Goal: Information Seeking & Learning: Find contact information

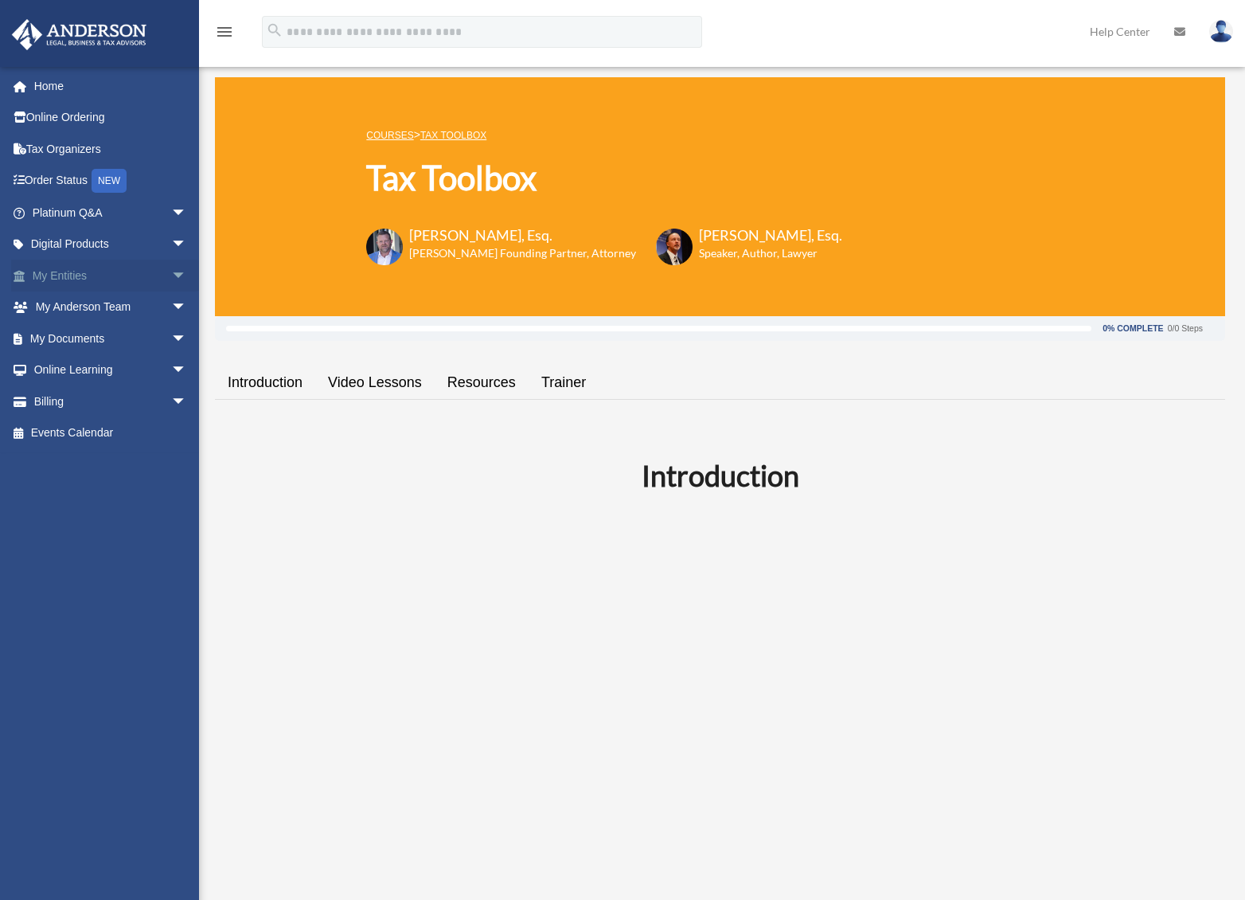
click at [171, 274] on span "arrow_drop_down" at bounding box center [187, 276] width 32 height 33
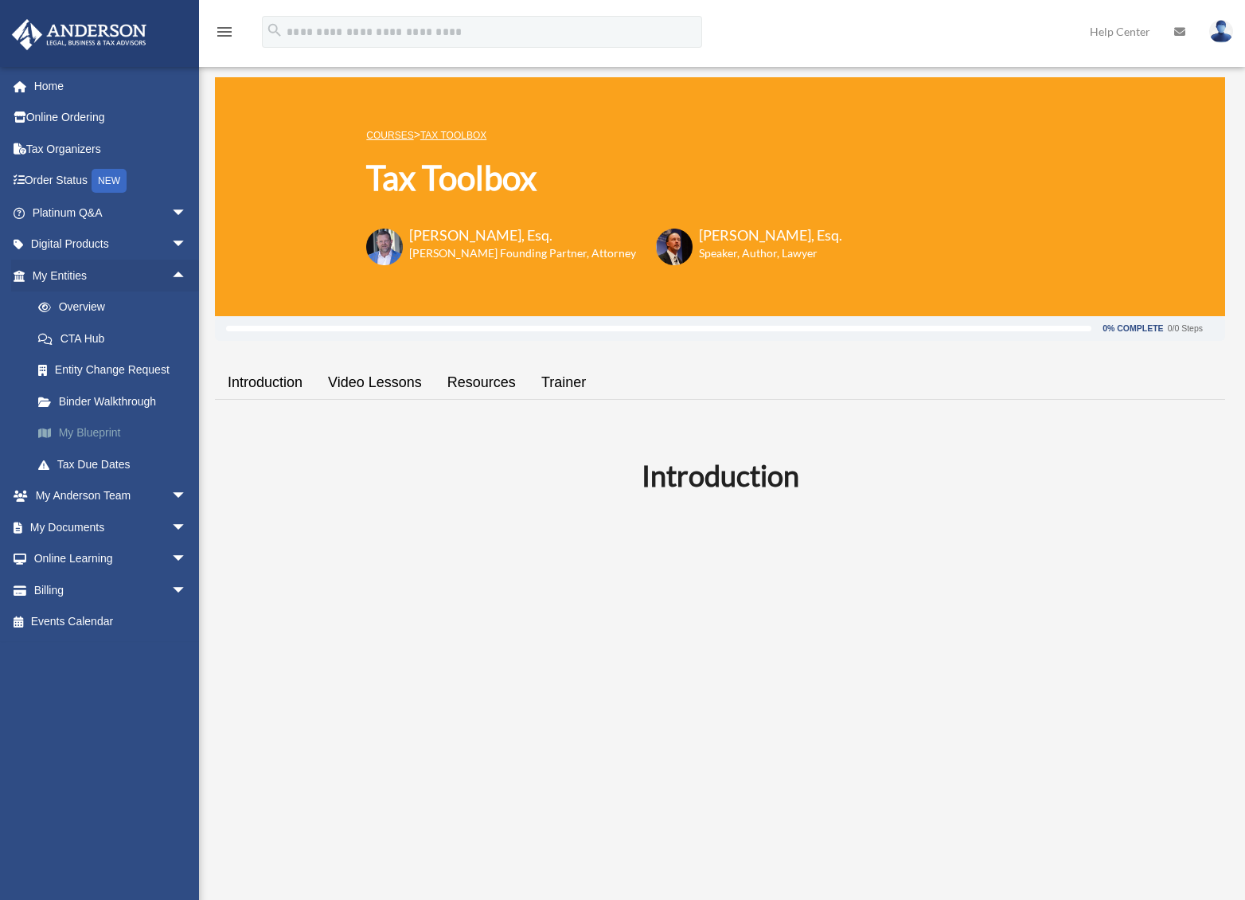
click at [111, 429] on link "My Blueprint" at bounding box center [116, 433] width 189 height 32
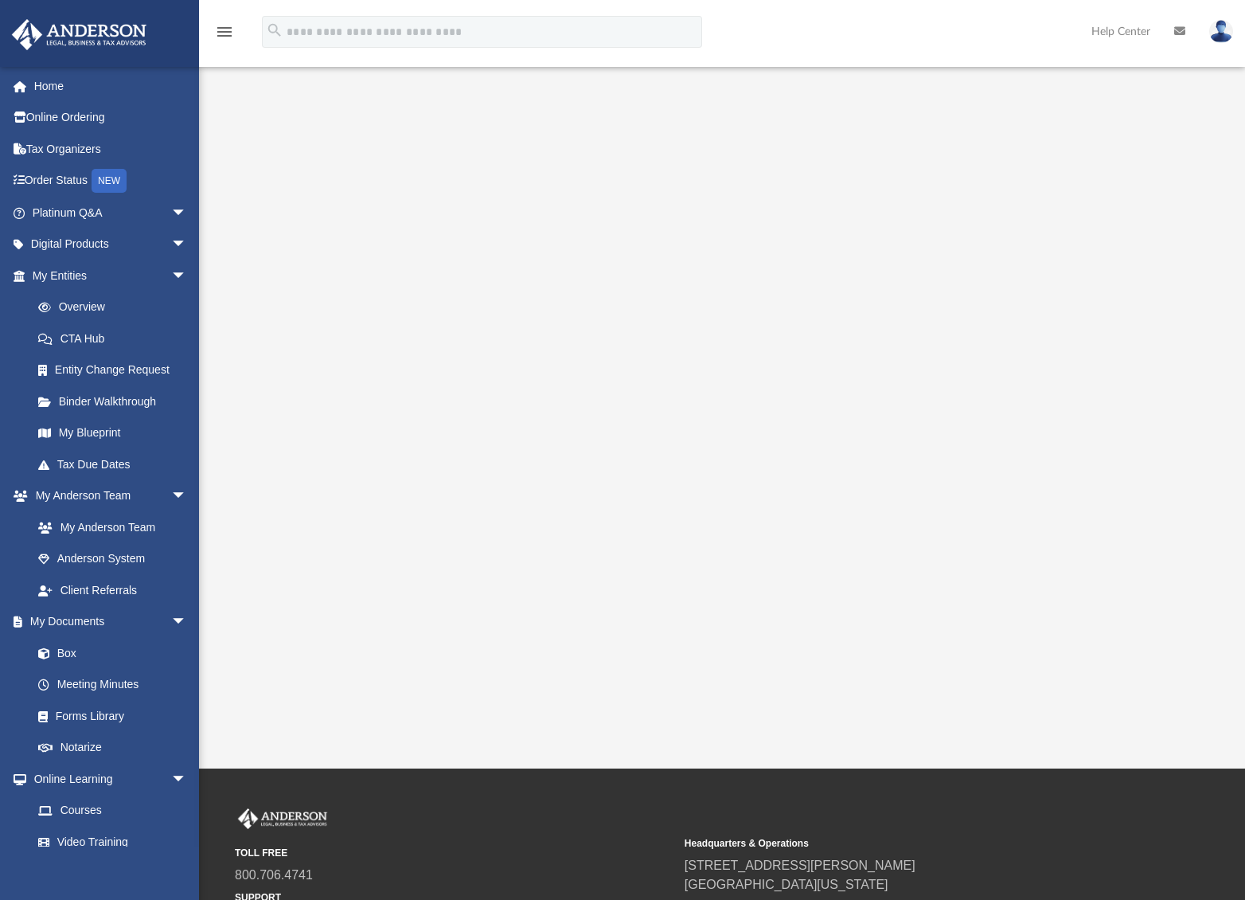
scroll to position [18, 0]
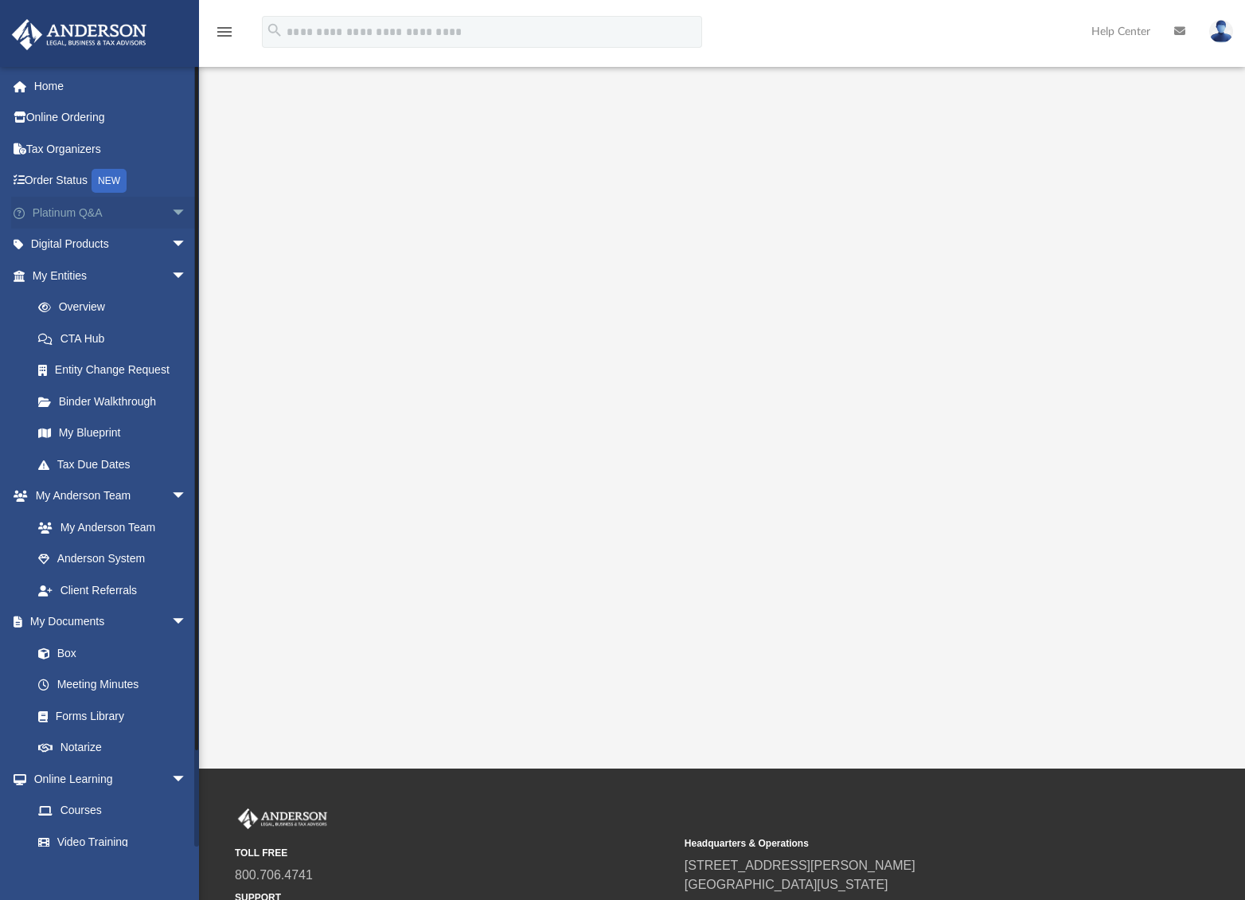
click at [171, 211] on span "arrow_drop_down" at bounding box center [187, 213] width 32 height 33
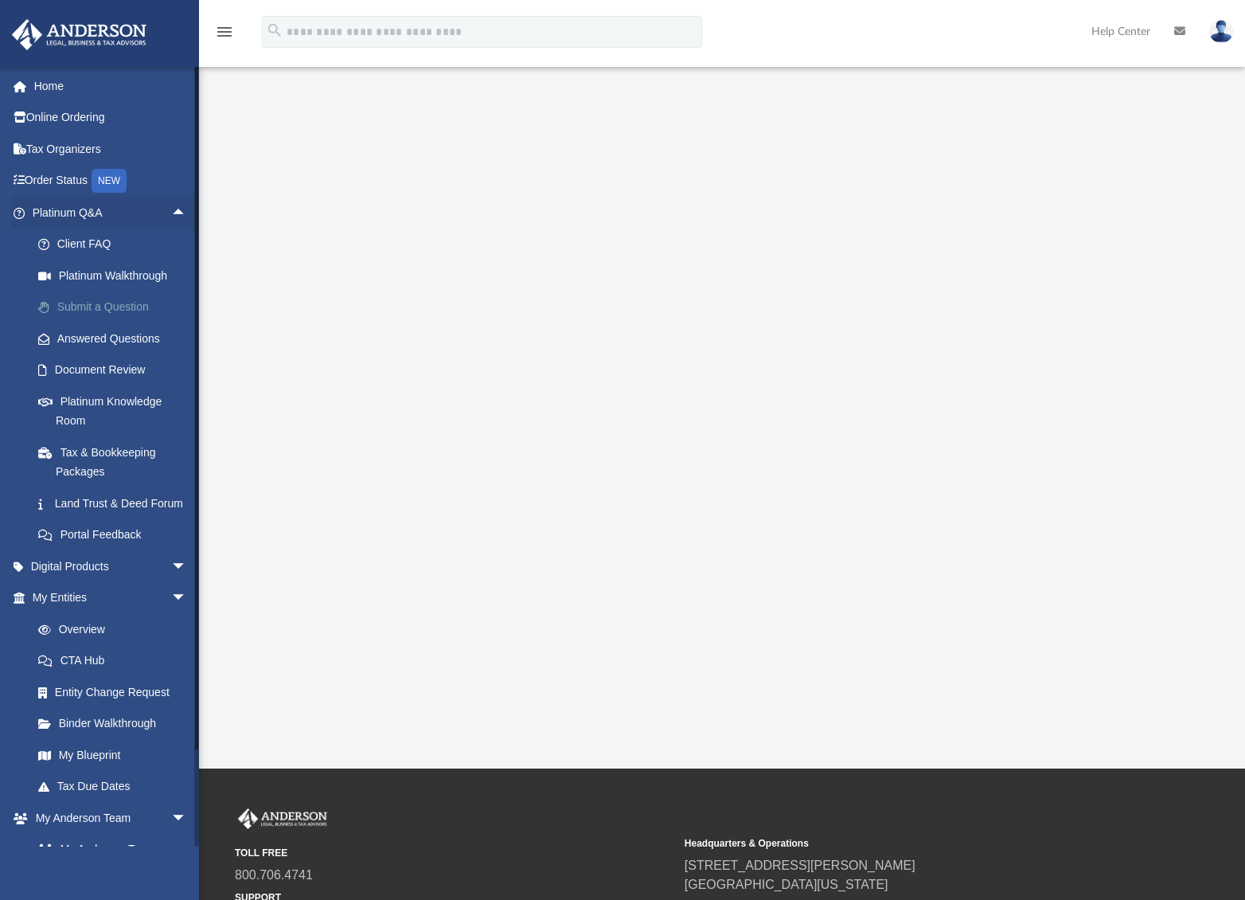
click at [96, 303] on link "Submit a Question" at bounding box center [116, 307] width 189 height 32
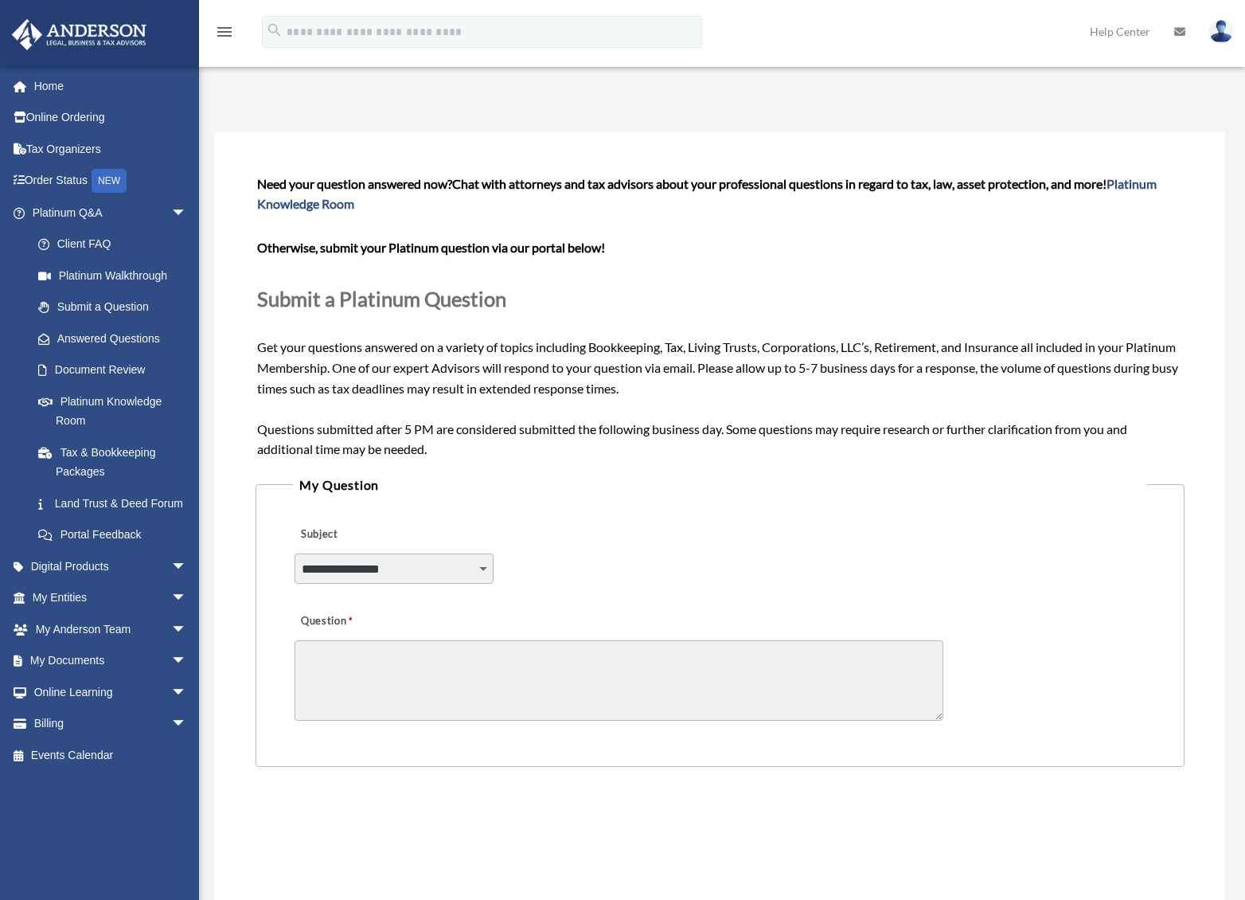
select select "******"
click at [309, 648] on textarea "Question" at bounding box center [619, 680] width 649 height 80
paste textarea "**********"
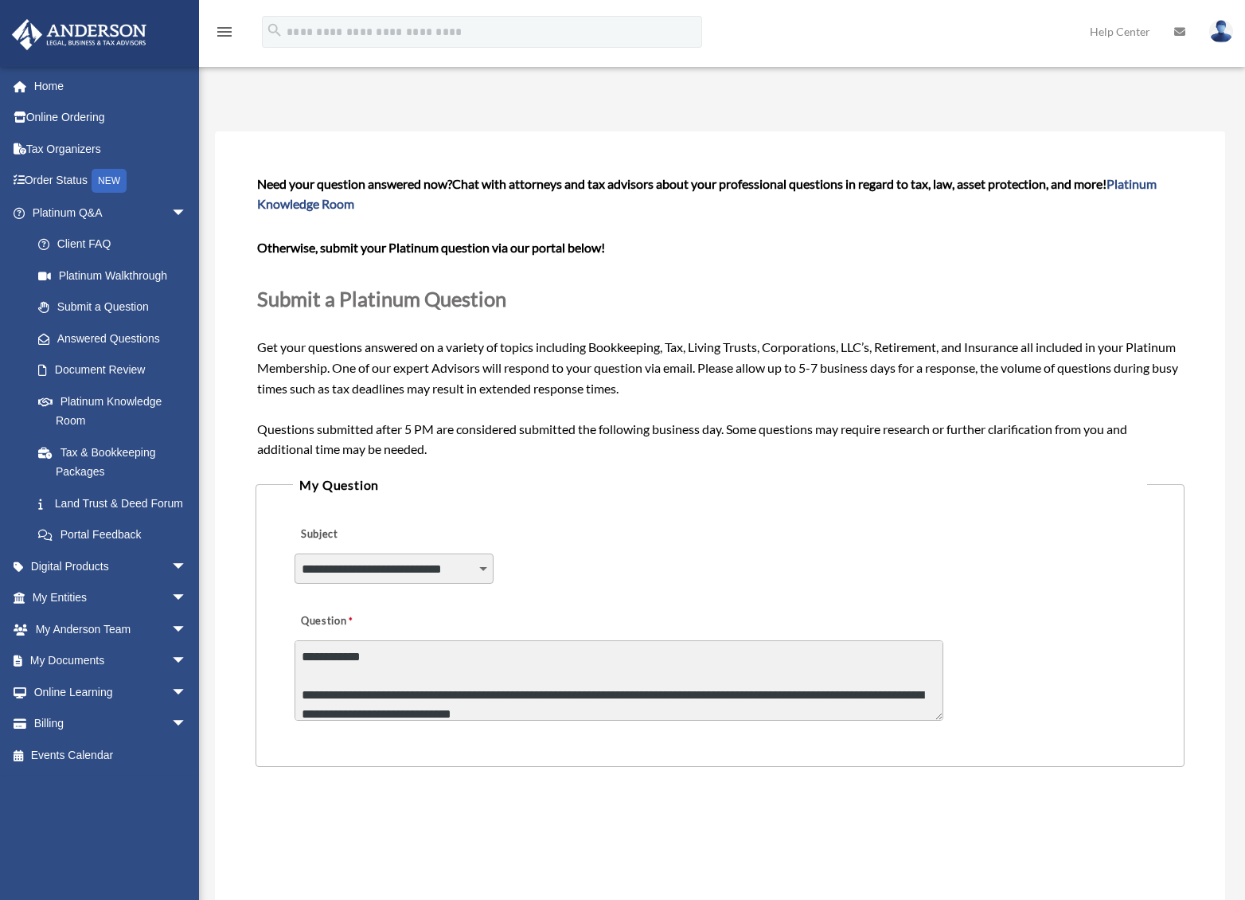
type textarea "**********"
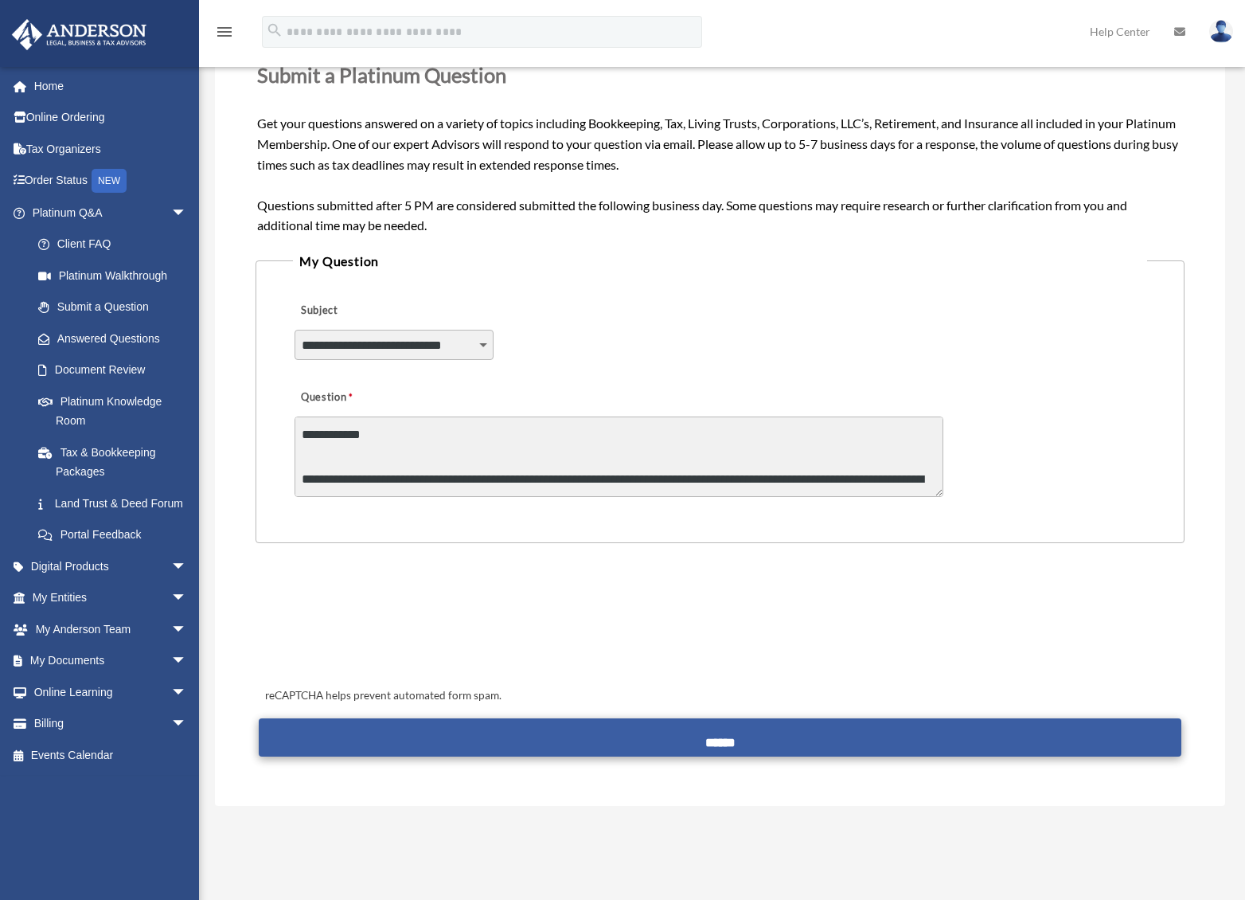
scroll to position [222, 0]
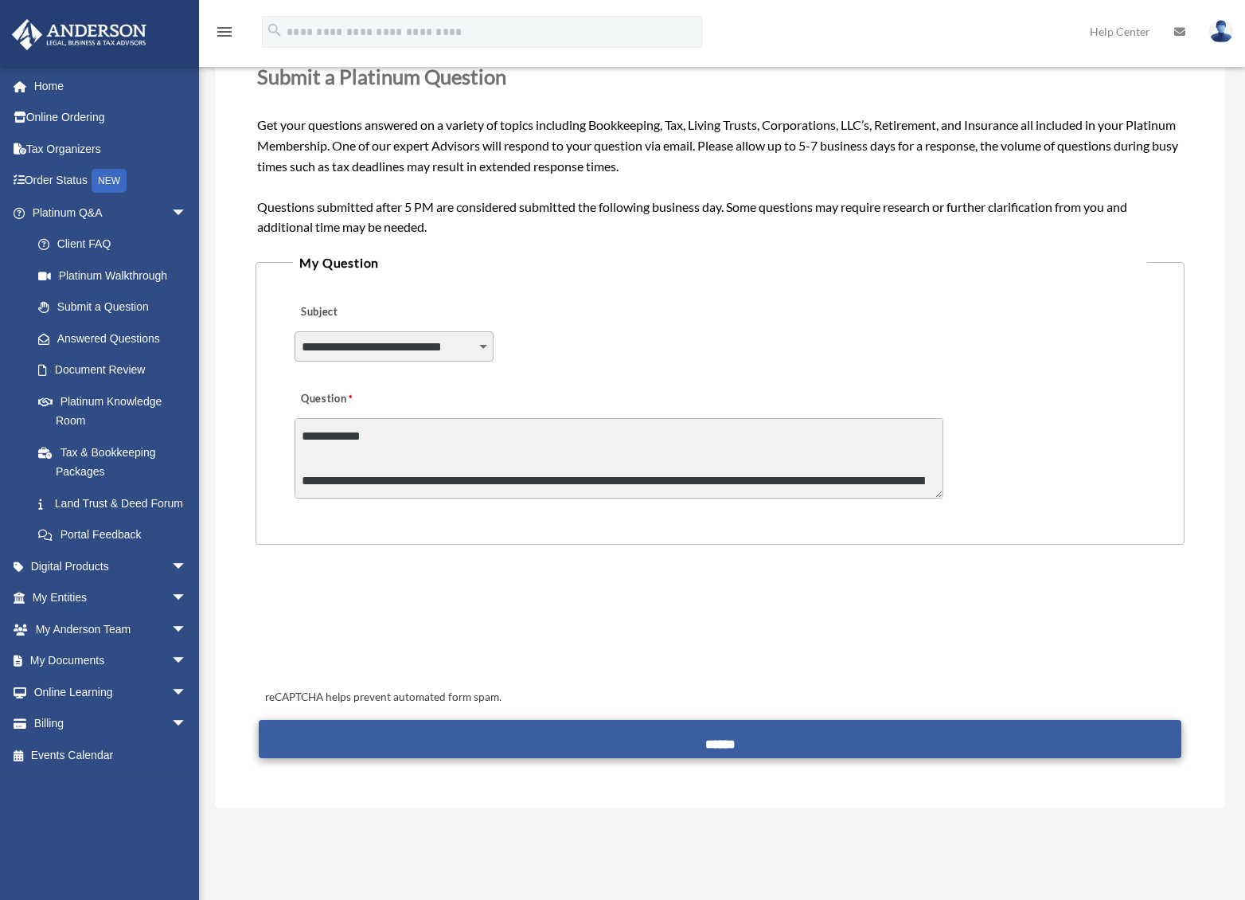
click at [725, 732] on input "******" at bounding box center [720, 739] width 923 height 38
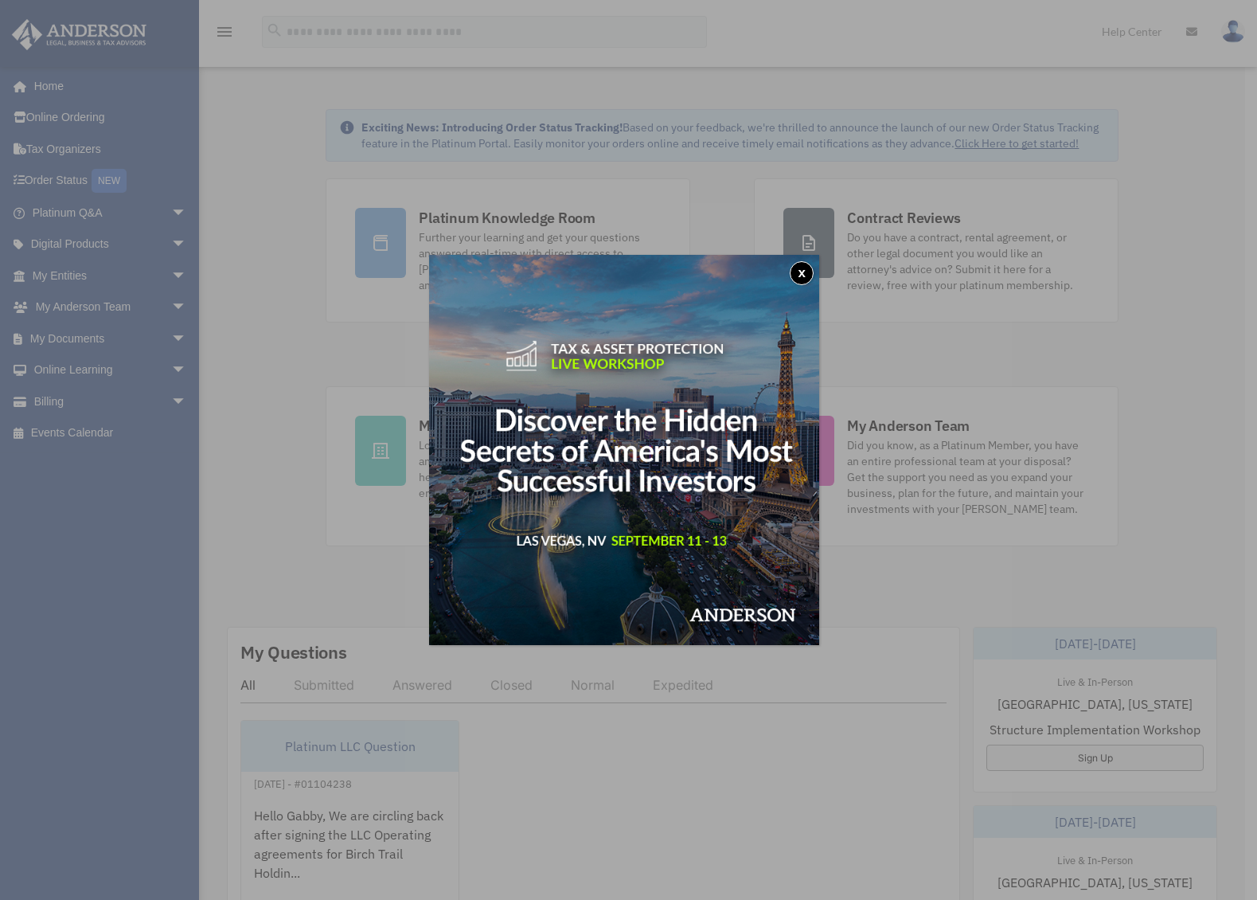
click at [808, 272] on button "x" at bounding box center [802, 273] width 24 height 24
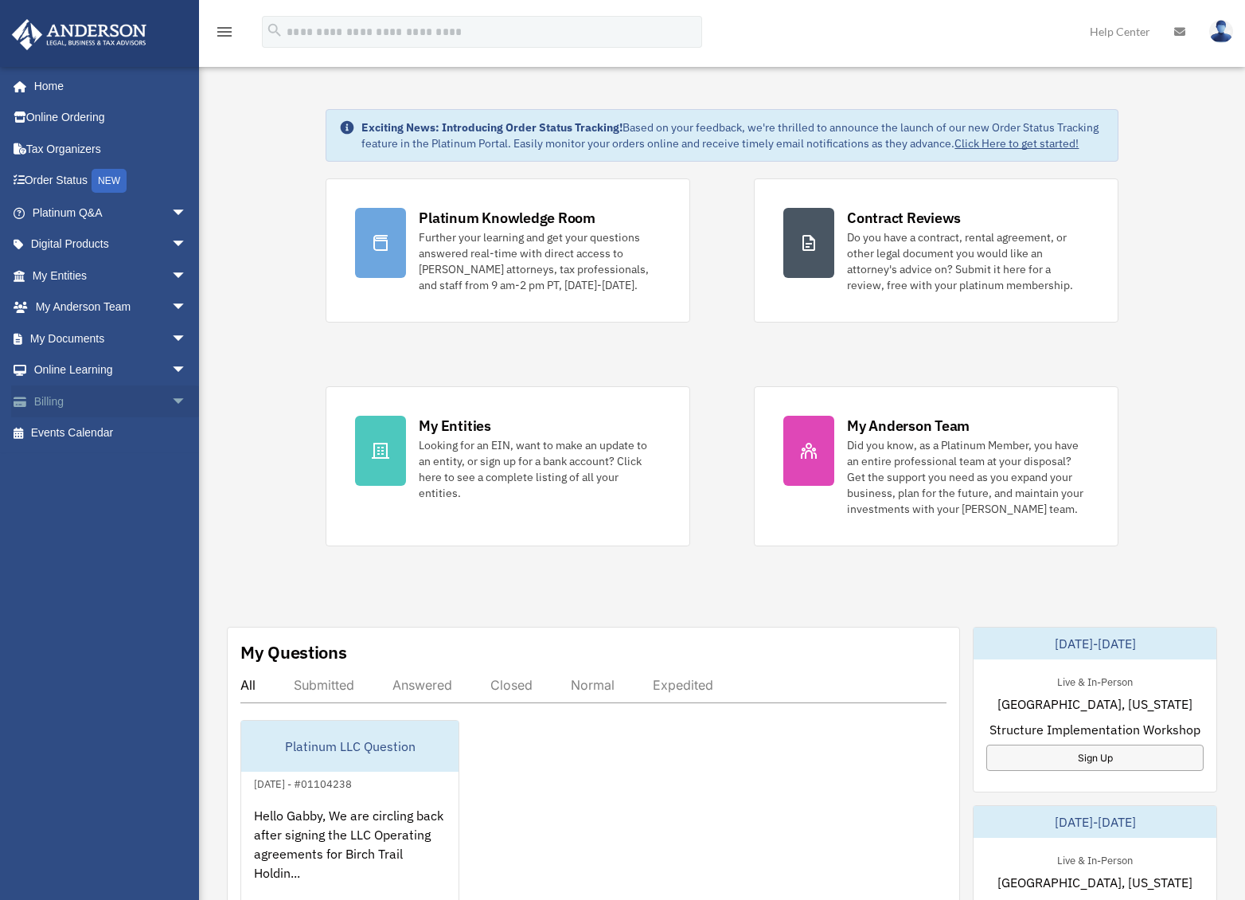
click at [171, 397] on span "arrow_drop_down" at bounding box center [187, 401] width 32 height 33
click at [108, 430] on link "$ Open Invoices" at bounding box center [116, 433] width 189 height 33
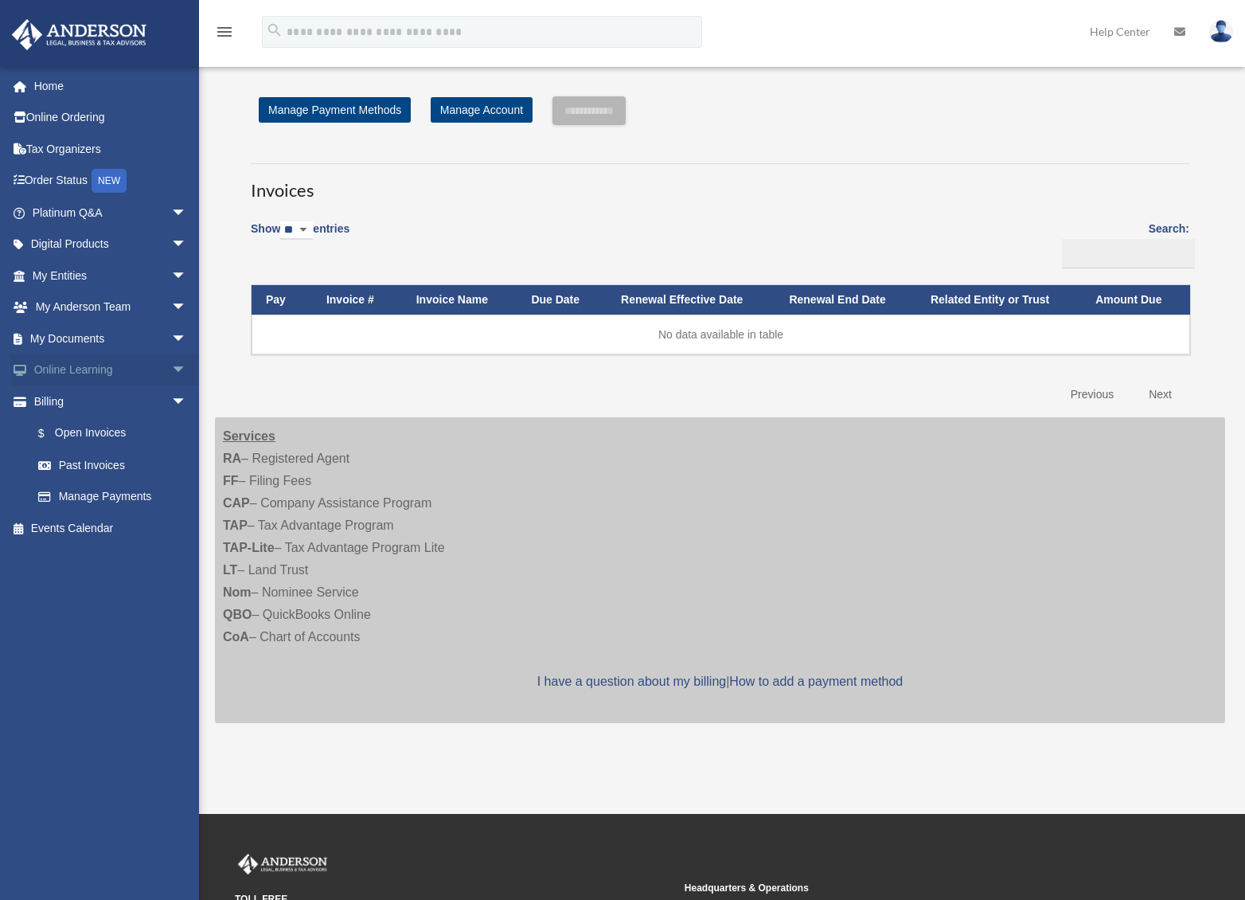
click at [171, 365] on span "arrow_drop_down" at bounding box center [187, 370] width 32 height 33
click at [86, 398] on link "Courses" at bounding box center [116, 401] width 189 height 32
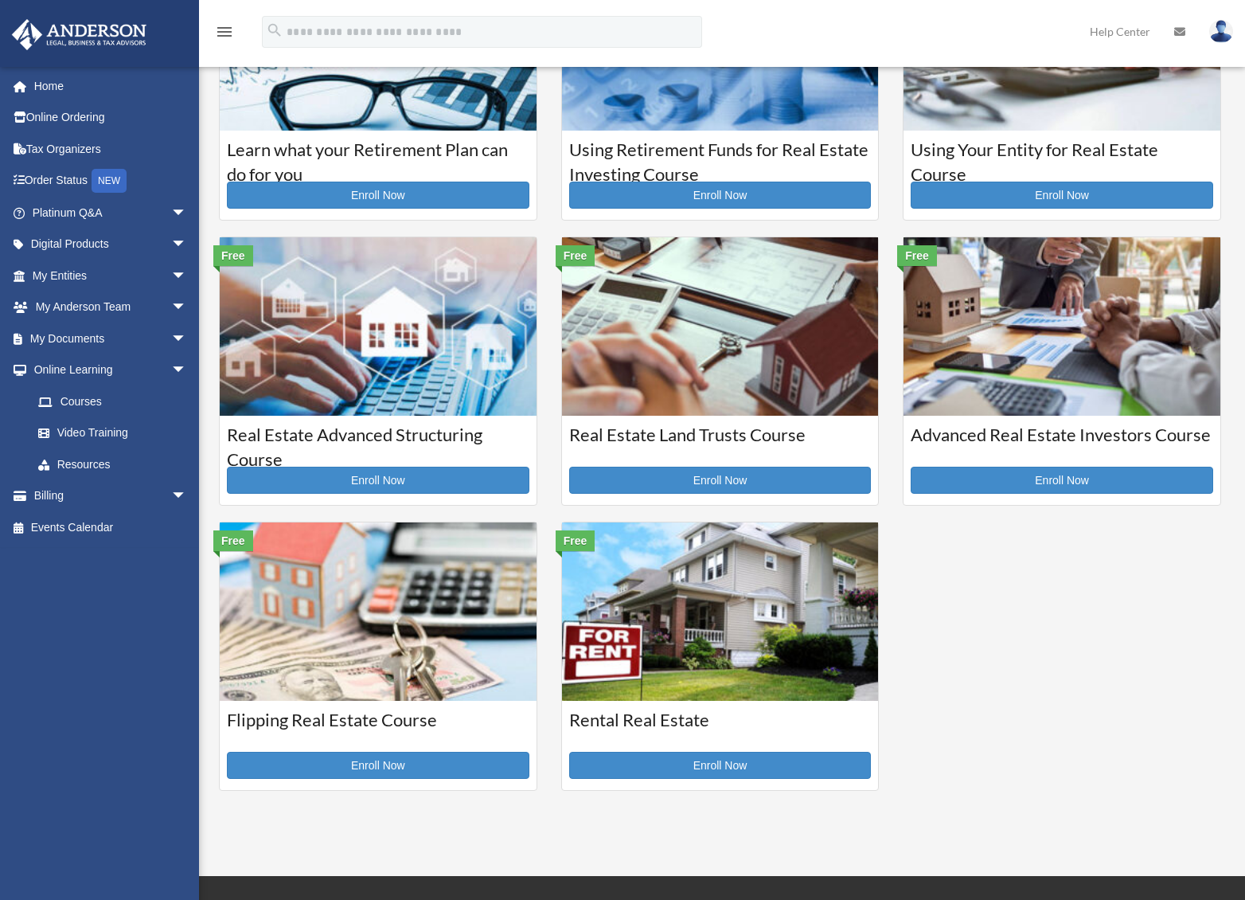
scroll to position [163, 0]
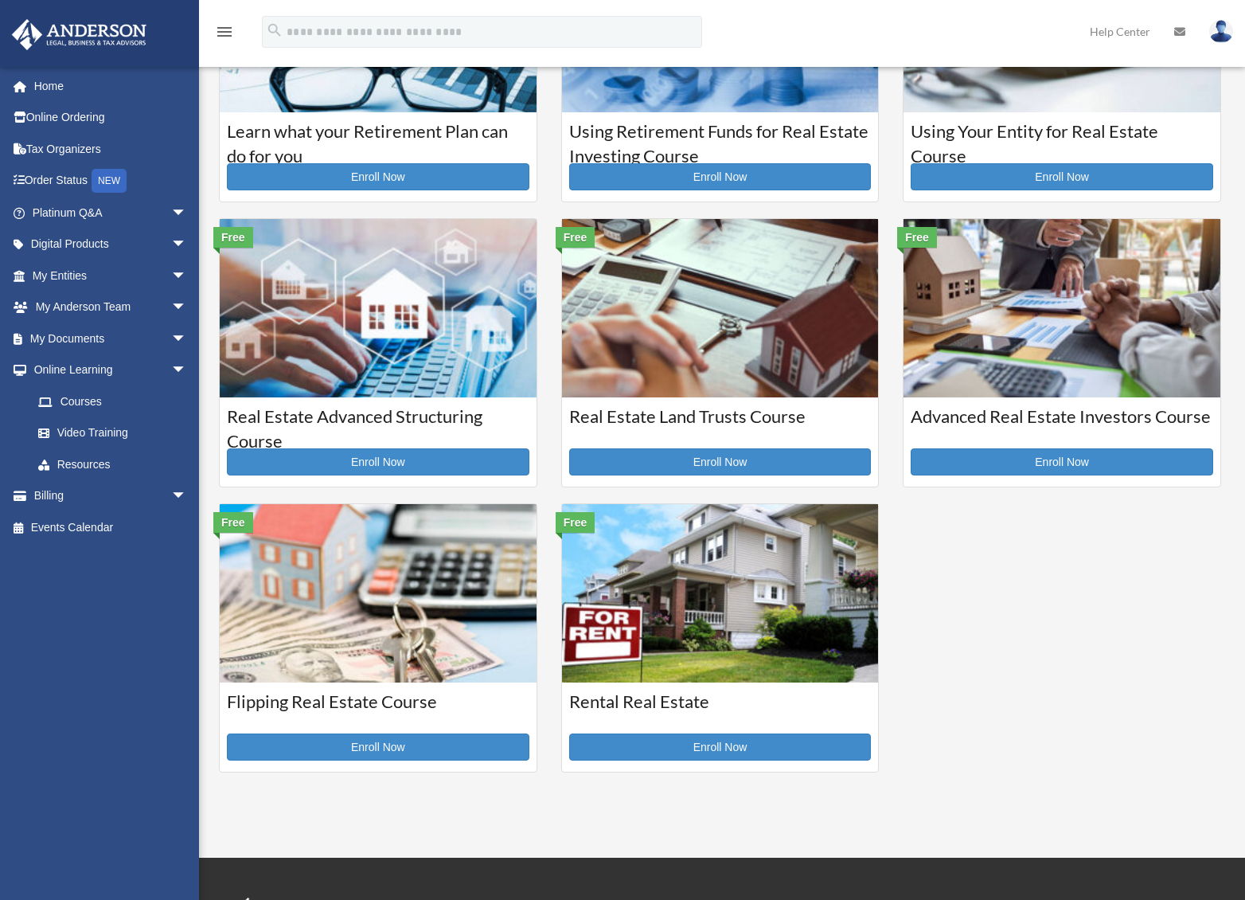
click at [728, 637] on img at bounding box center [720, 593] width 317 height 178
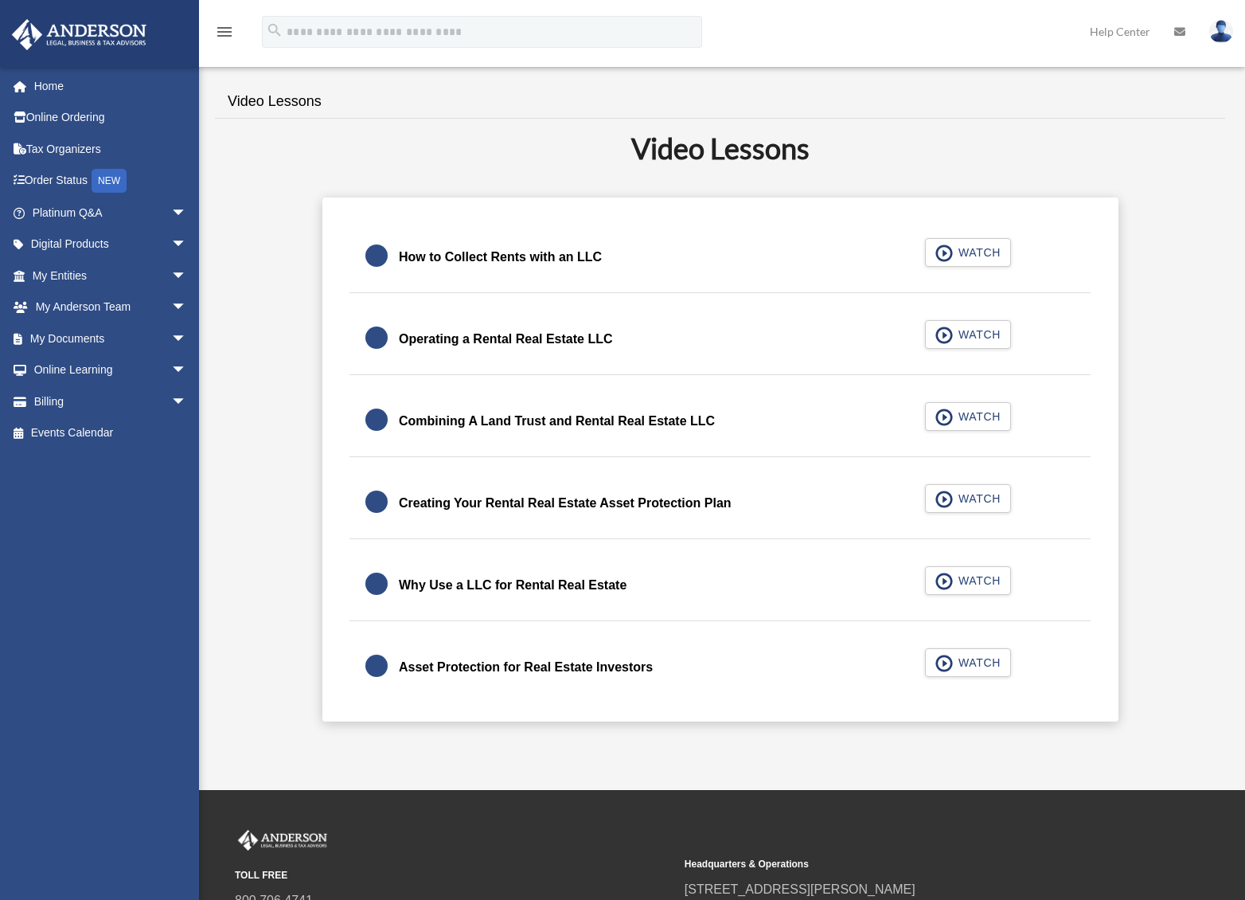
scroll to position [379, 0]
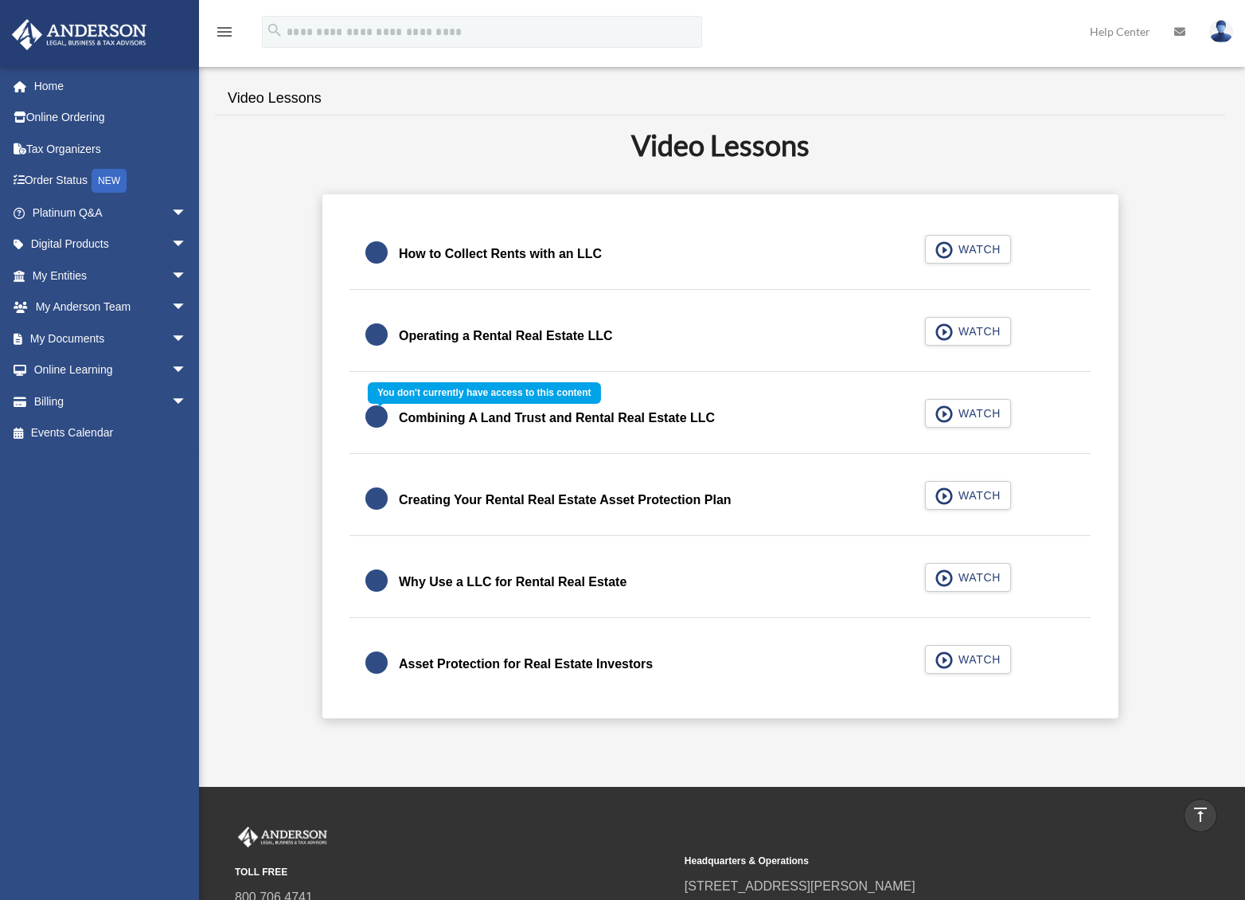
click at [971, 411] on div "Combining A Land Trust and Rental Real Estate LLC WATCH" at bounding box center [720, 418] width 780 height 71
click at [942, 411] on div "Combining A Land Trust and Rental Real Estate LLC WATCH" at bounding box center [720, 418] width 780 height 71
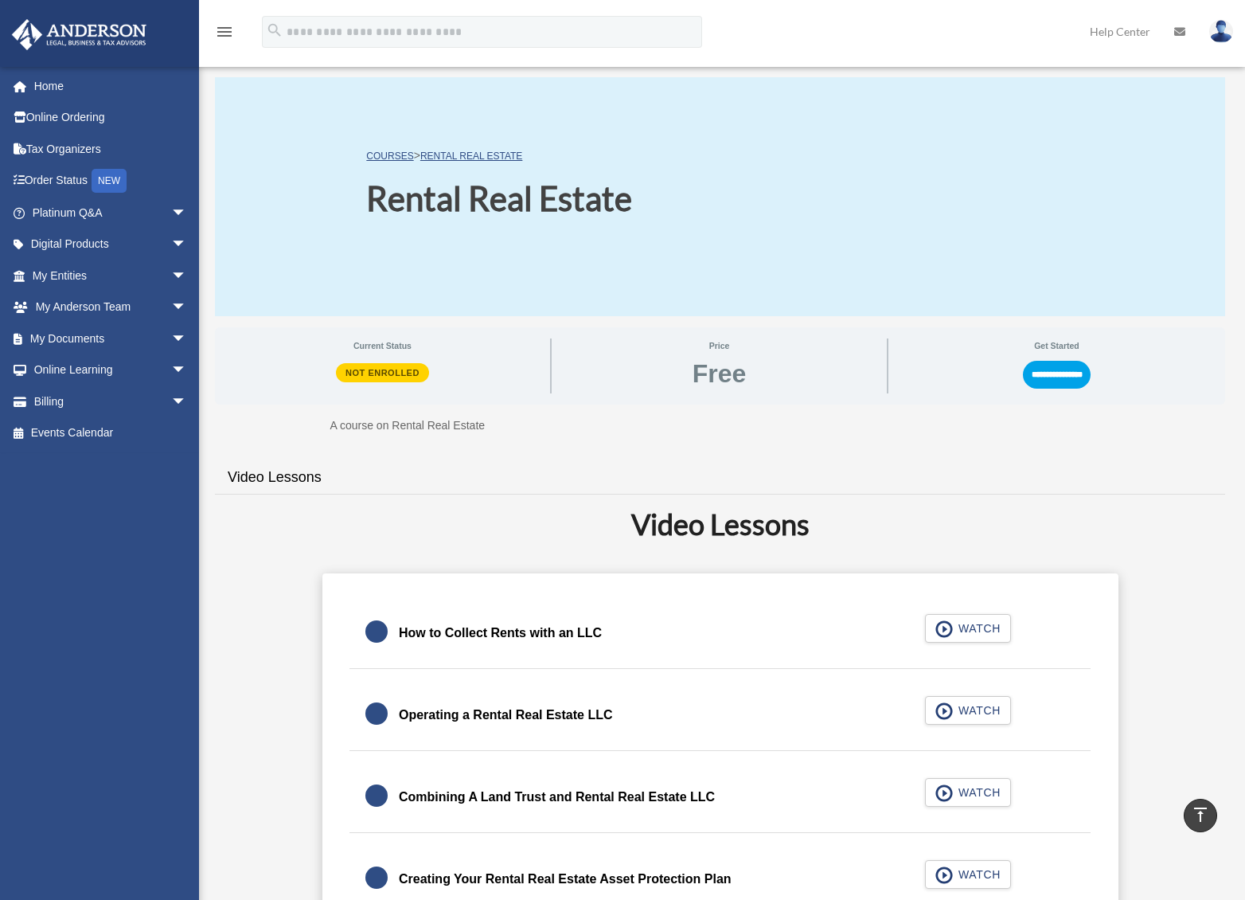
scroll to position [0, 0]
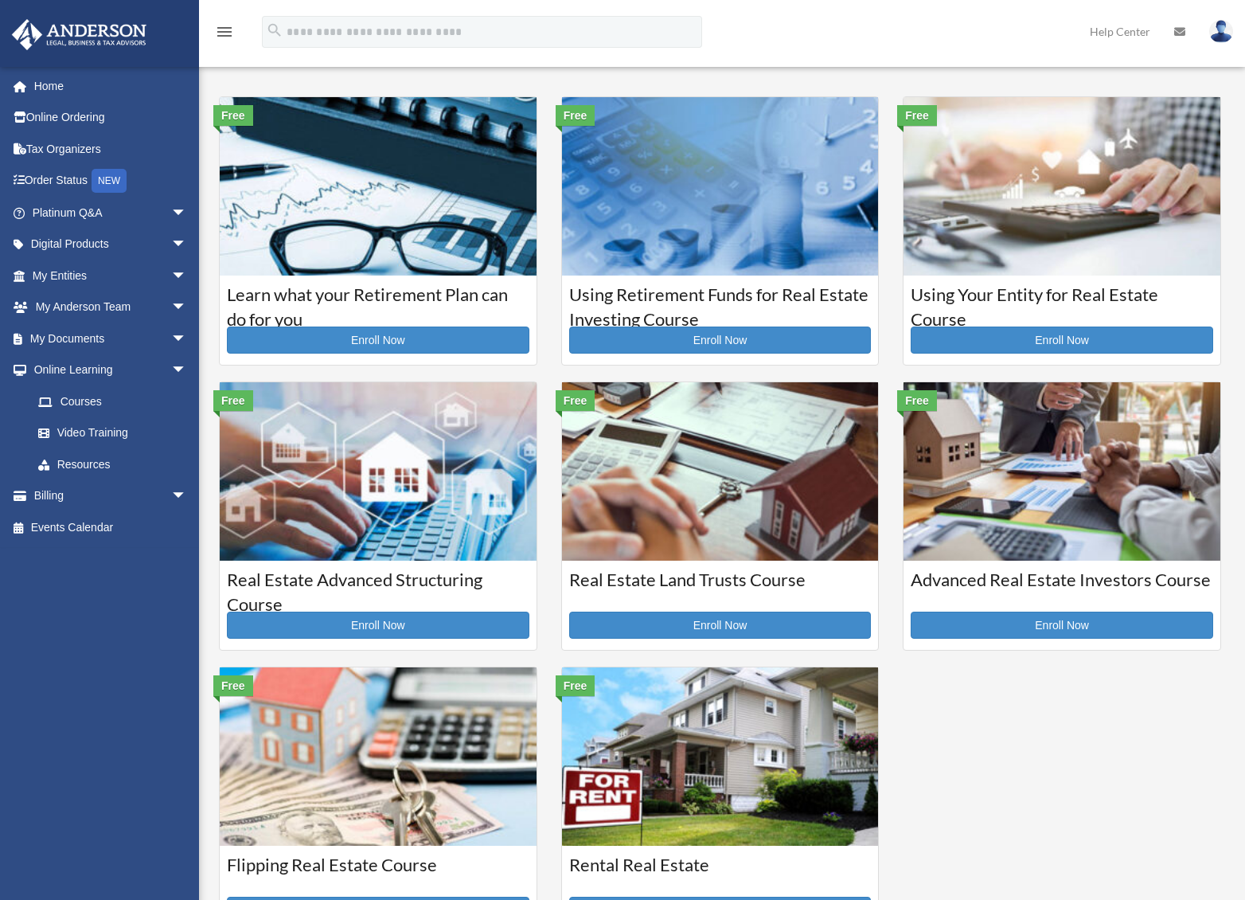
scroll to position [163, 0]
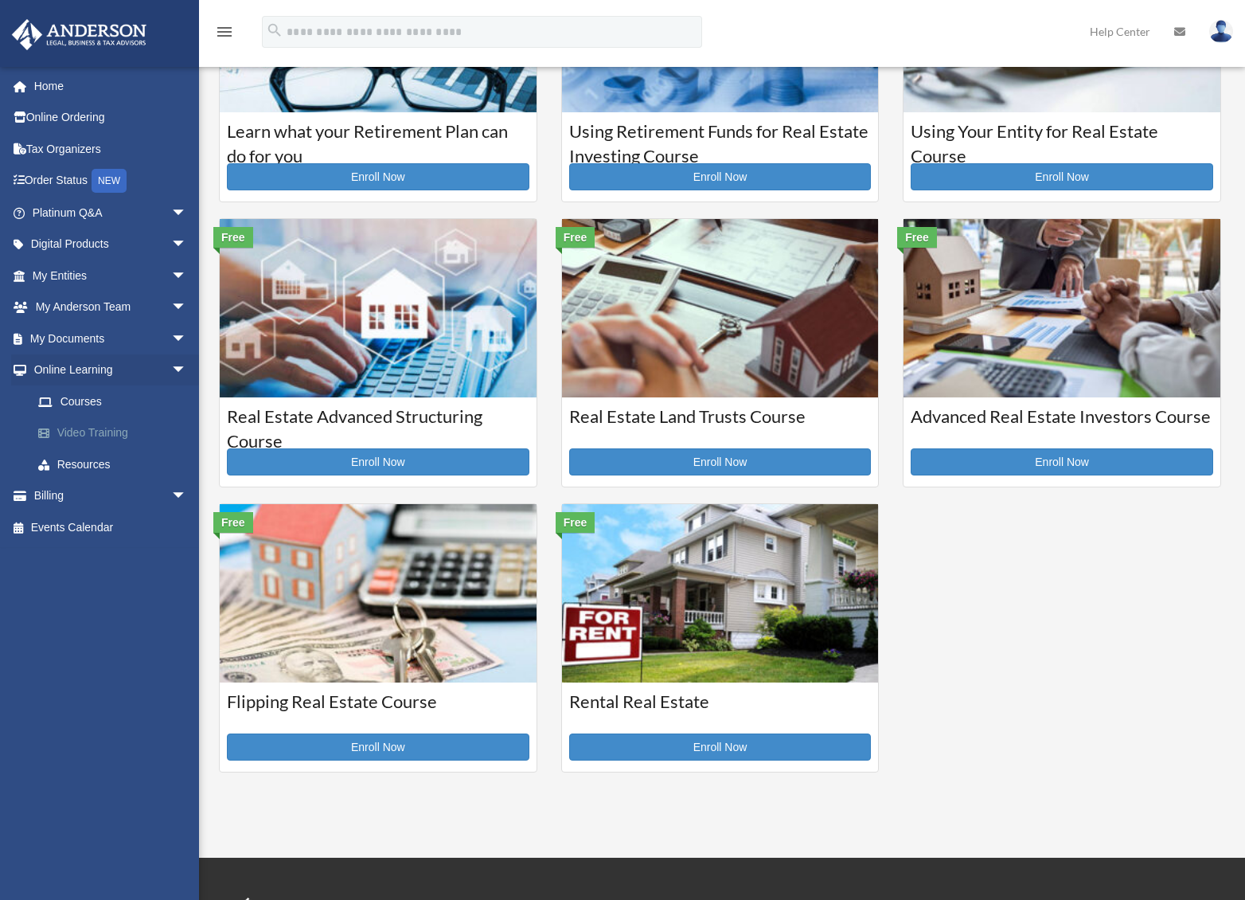
click at [101, 431] on link "Video Training" at bounding box center [116, 433] width 189 height 32
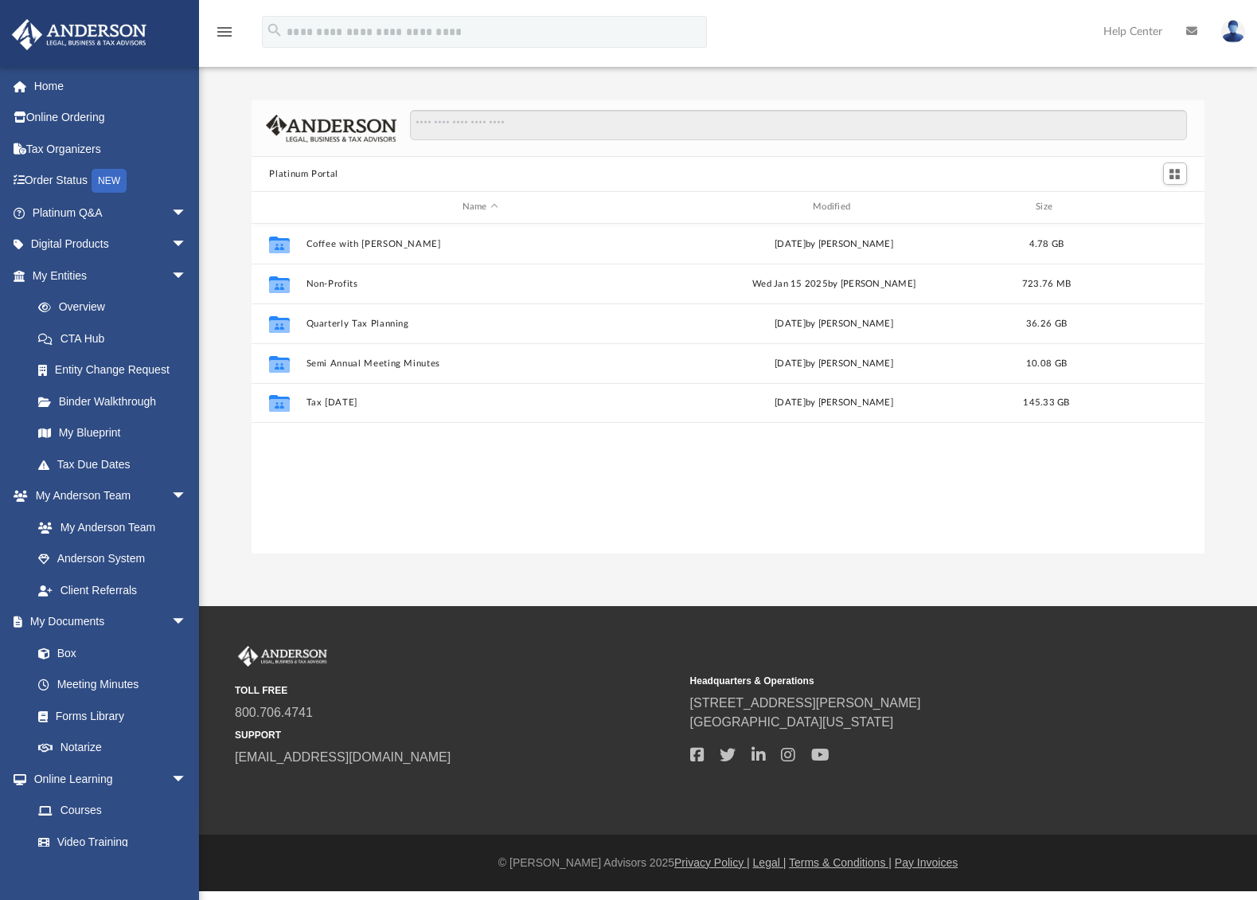
scroll to position [350, 940]
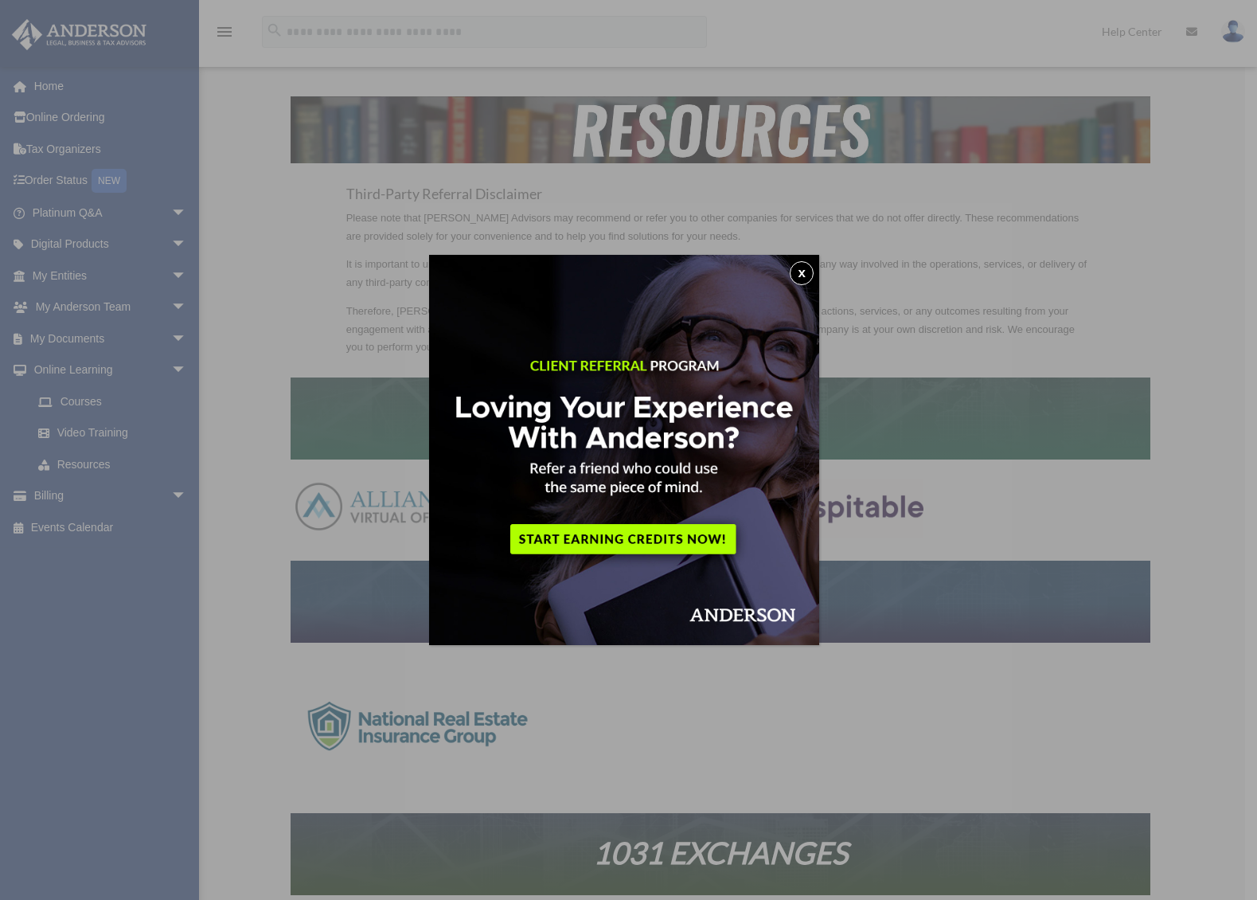
click at [809, 272] on button "x" at bounding box center [802, 273] width 24 height 24
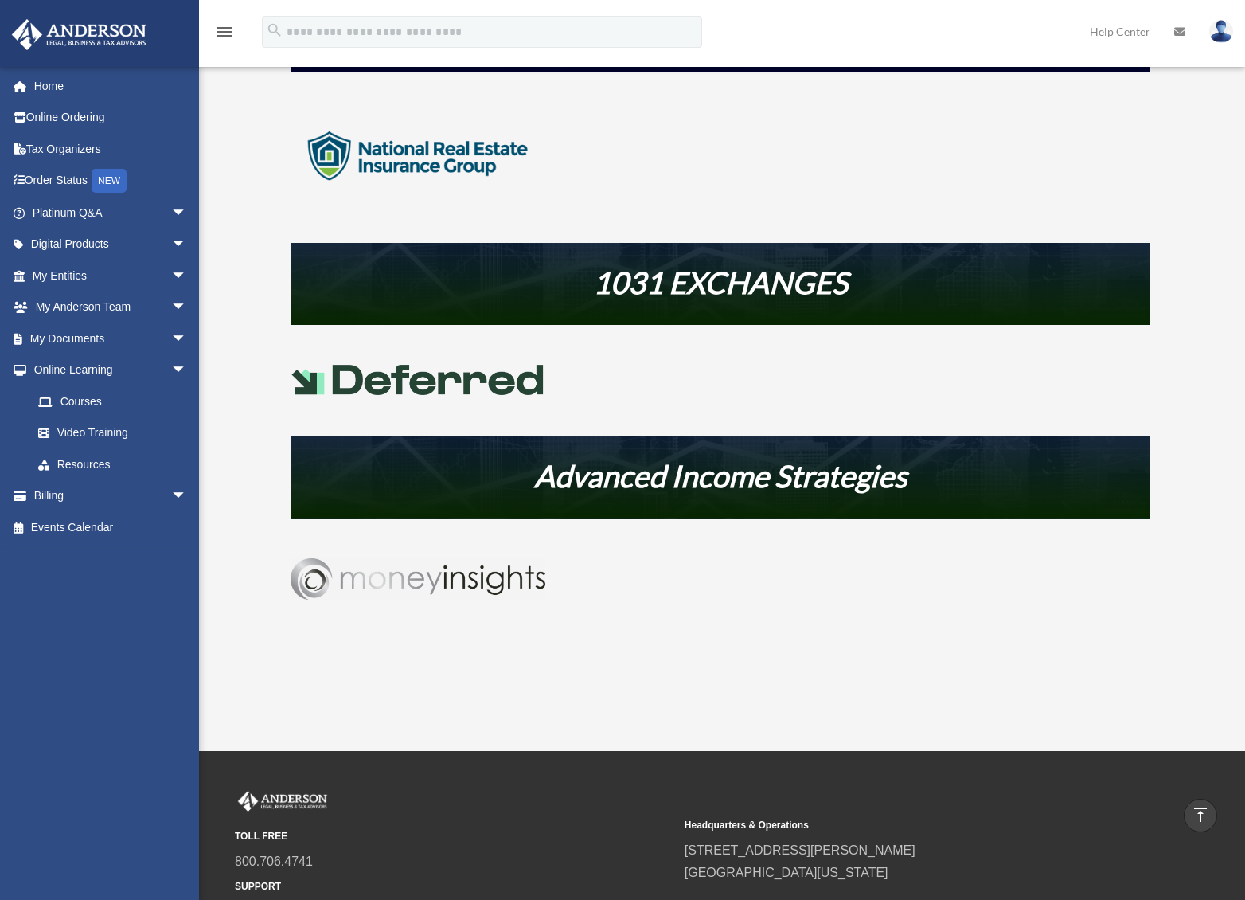
scroll to position [548, 0]
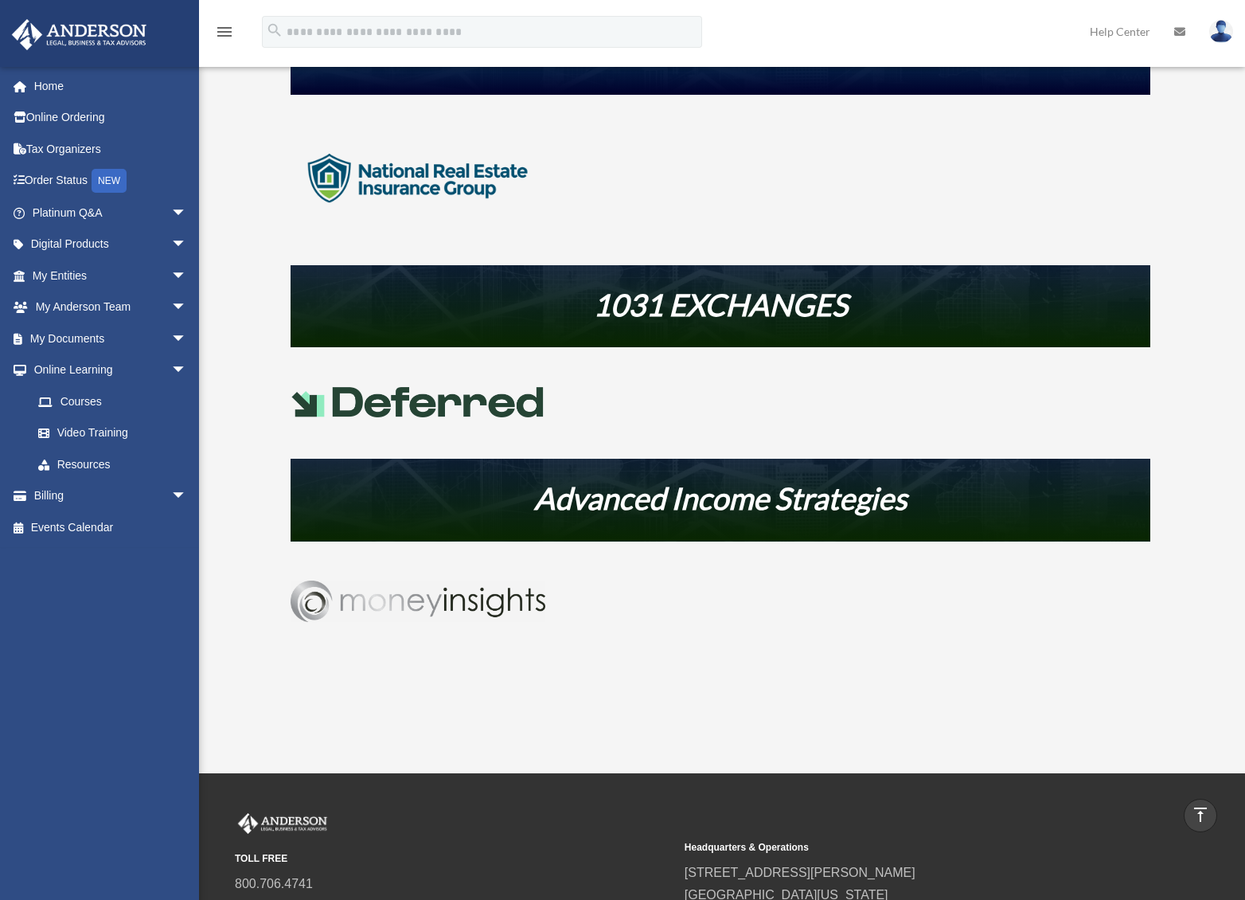
click at [398, 415] on link at bounding box center [418, 416] width 255 height 21
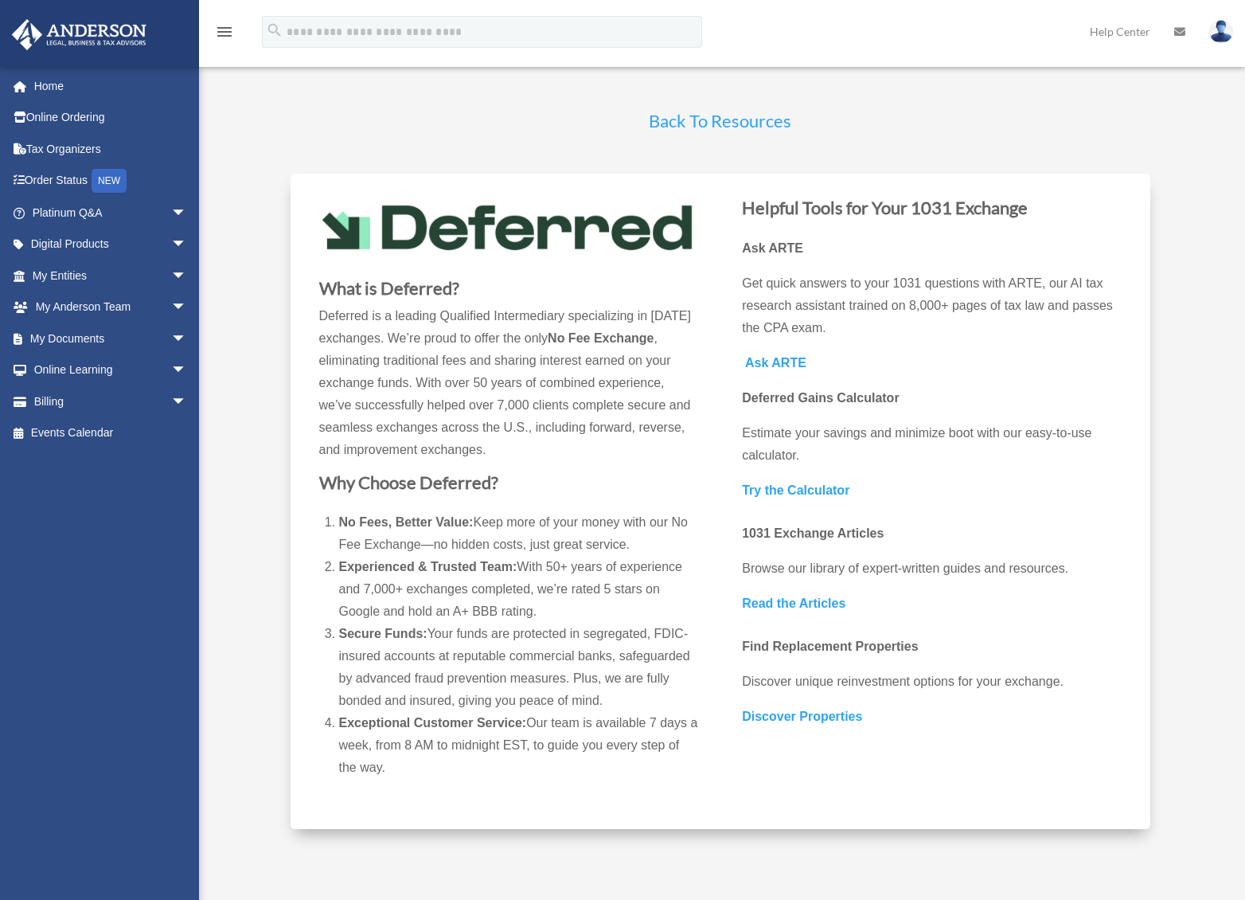
click at [785, 490] on b "Try the Calculator" at bounding box center [795, 490] width 107 height 14
click at [791, 360] on b "Ask ARTE" at bounding box center [775, 363] width 61 height 14
click at [171, 334] on span "arrow_drop_down" at bounding box center [187, 338] width 32 height 33
click at [71, 368] on link "Box" at bounding box center [116, 370] width 189 height 32
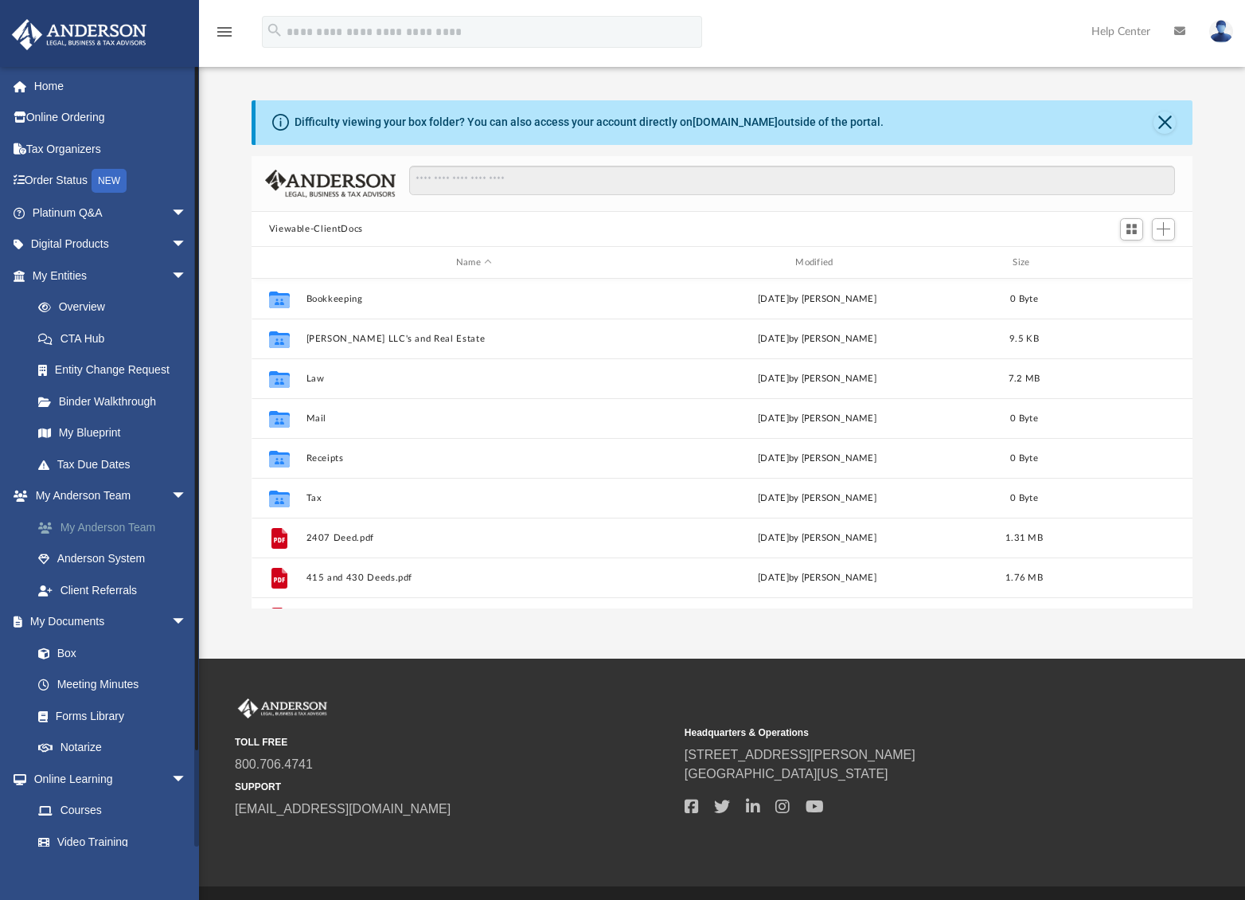
click at [105, 521] on link "My Anderson Team" at bounding box center [116, 527] width 189 height 32
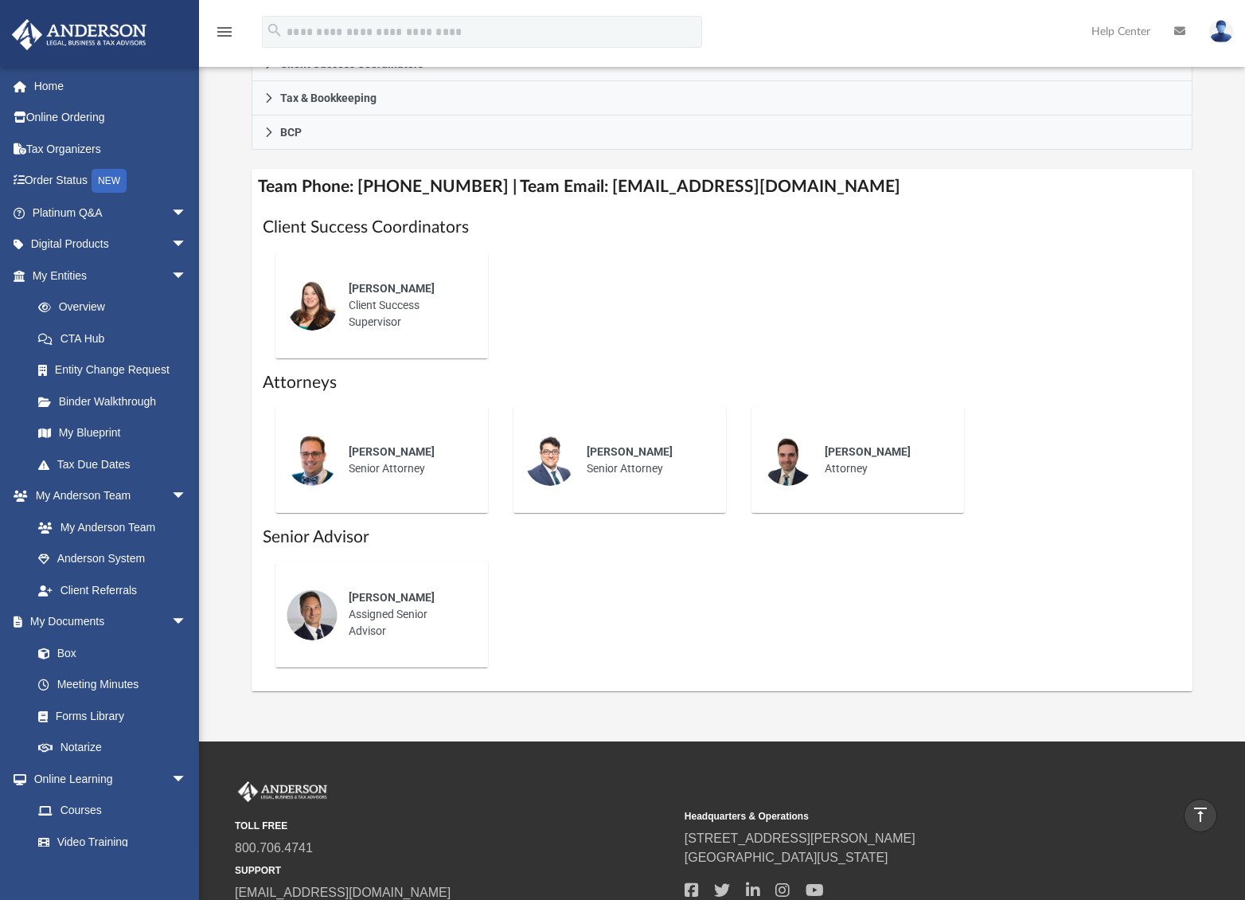
scroll to position [527, 0]
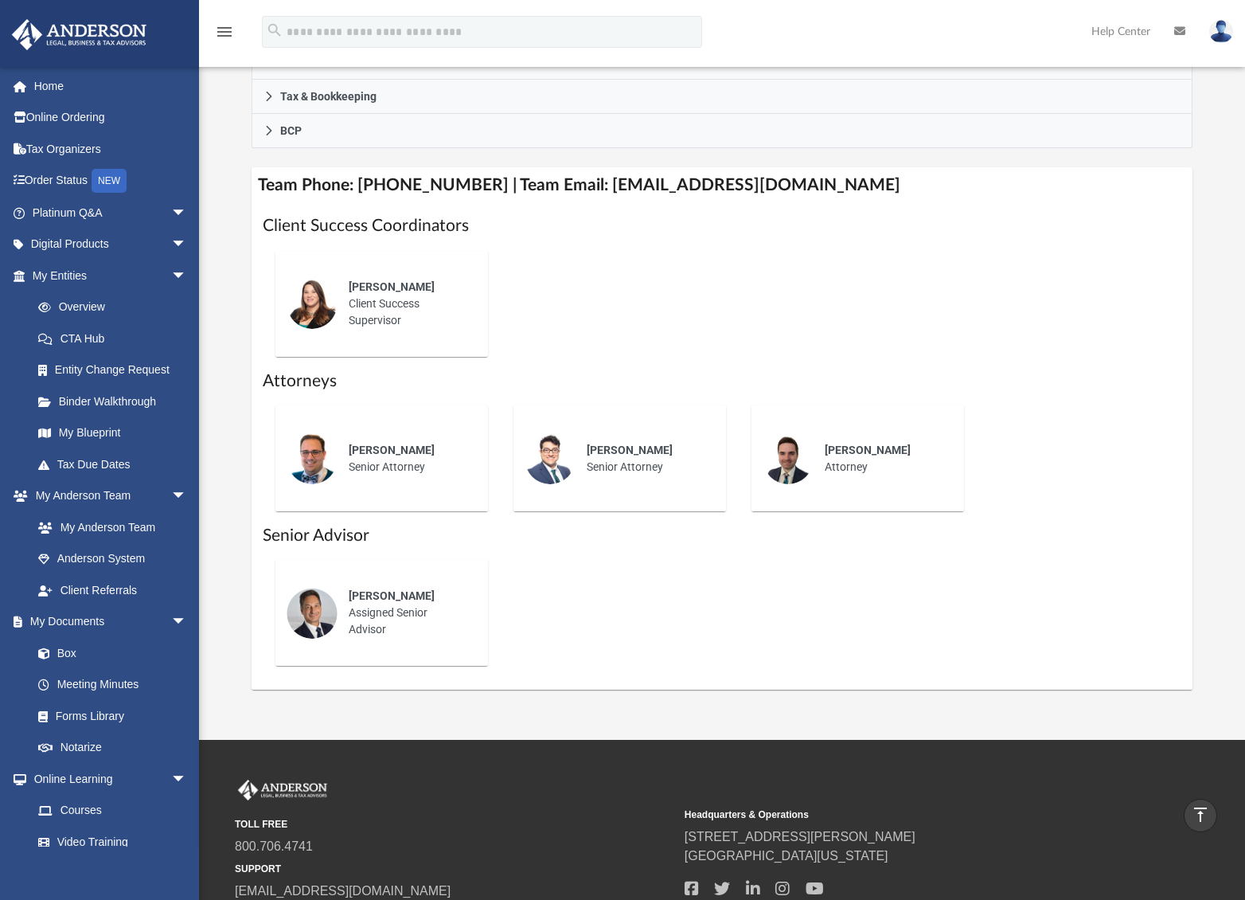
click at [374, 296] on div "[PERSON_NAME] Client Success Supervisor" at bounding box center [407, 303] width 139 height 72
click at [376, 285] on span "[PERSON_NAME]" at bounding box center [392, 286] width 86 height 13
drag, startPoint x: 817, startPoint y: 183, endPoint x: 579, endPoint y: 178, distance: 238.1
click at [579, 178] on h4 "Team Phone: [PHONE_NUMBER] | Team Email: [EMAIL_ADDRESS][DOMAIN_NAME]" at bounding box center [723, 185] width 942 height 36
copy h4 "[EMAIL_ADDRESS][DOMAIN_NAME]"
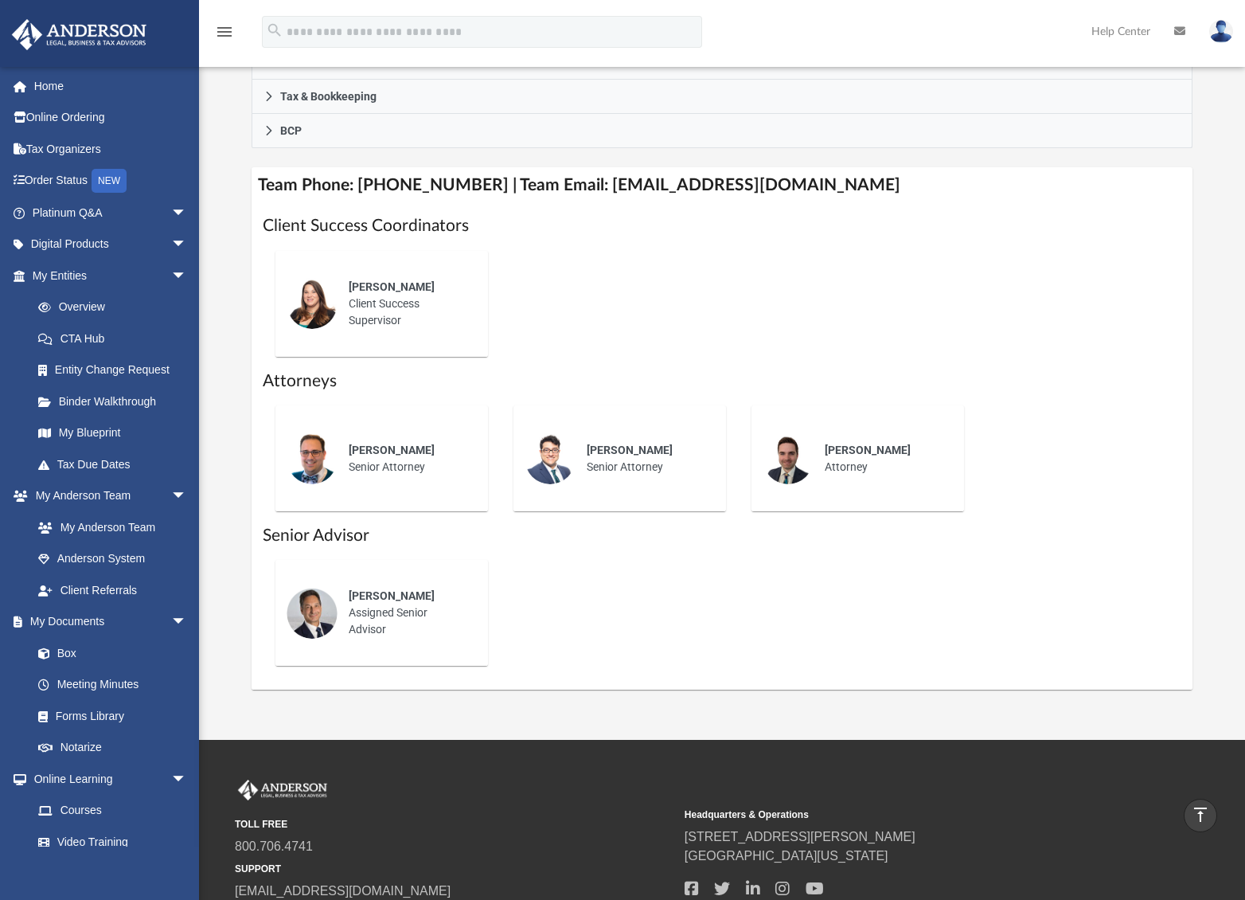
click at [376, 281] on span "[PERSON_NAME]" at bounding box center [392, 286] width 86 height 13
click at [326, 300] on img at bounding box center [312, 303] width 51 height 51
click at [395, 288] on span "[PERSON_NAME]" at bounding box center [392, 286] width 86 height 13
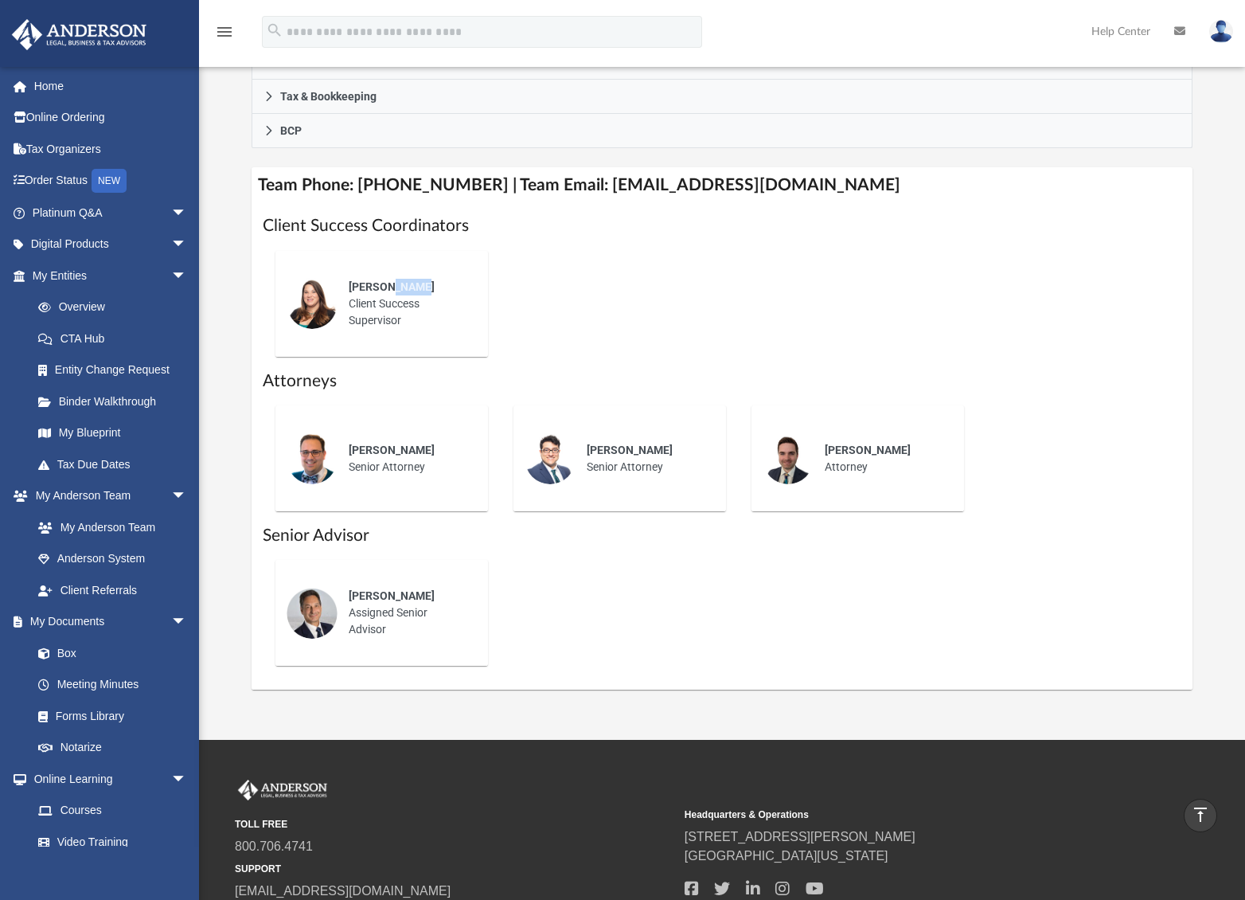
click at [396, 288] on span "[PERSON_NAME]" at bounding box center [392, 286] width 86 height 13
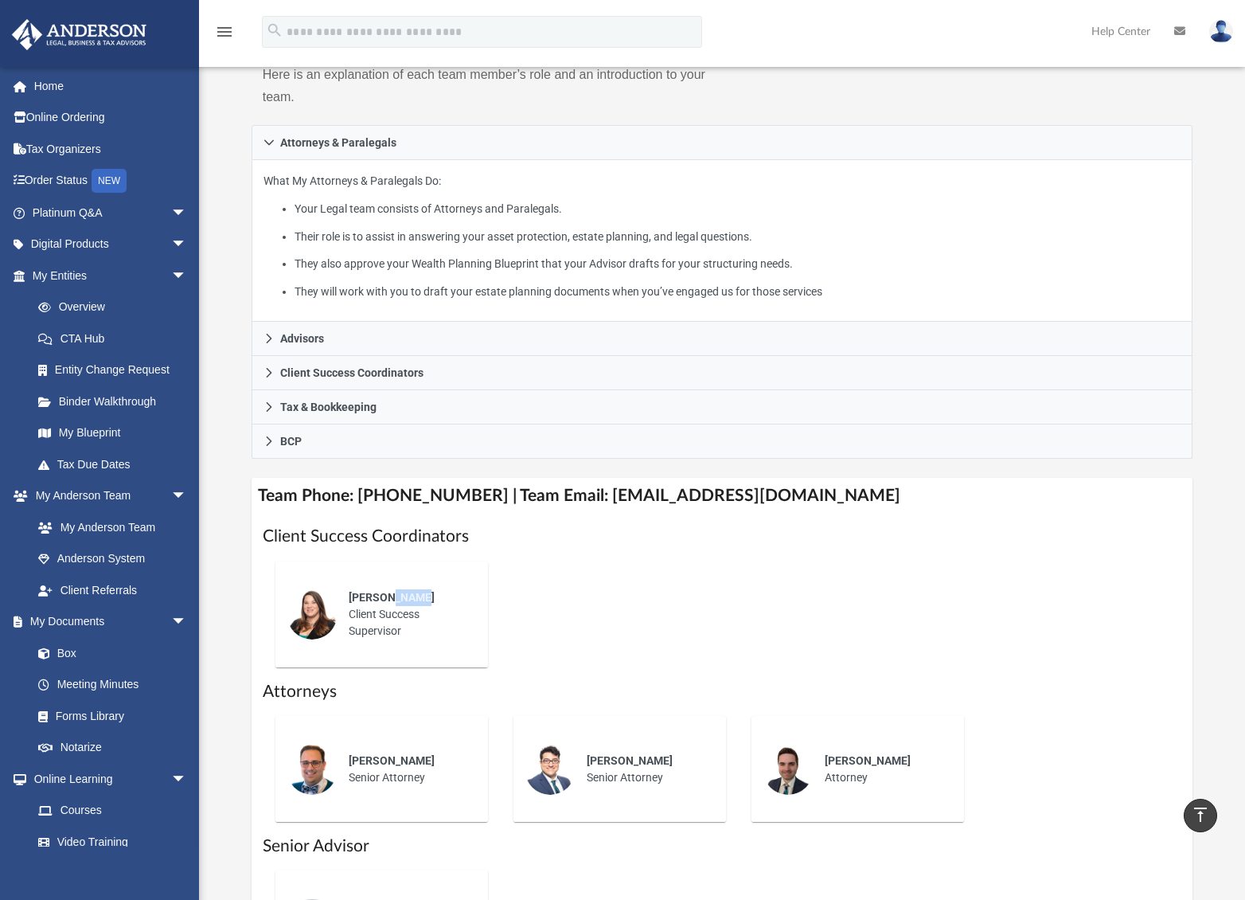
scroll to position [216, 0]
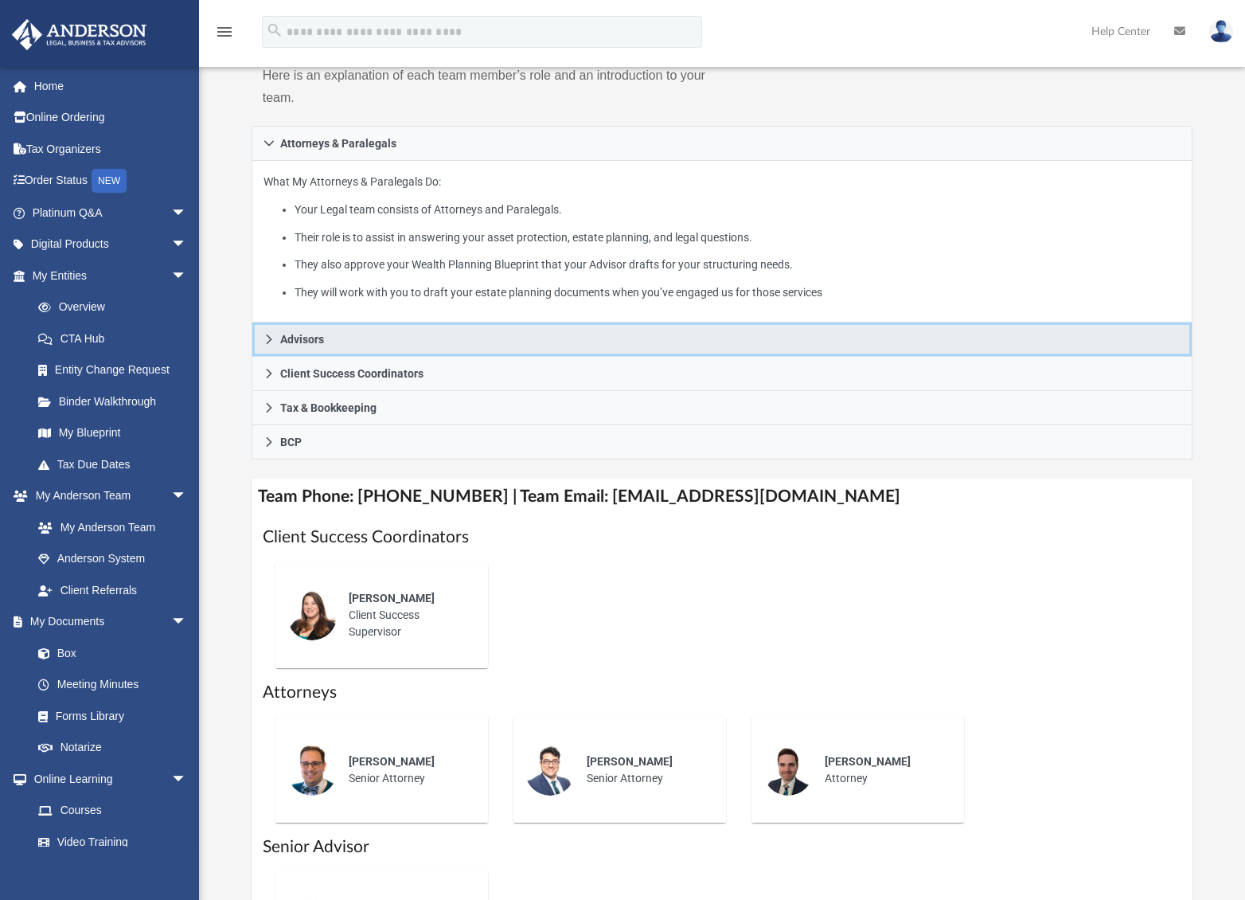
click at [269, 337] on icon at bounding box center [269, 339] width 11 height 11
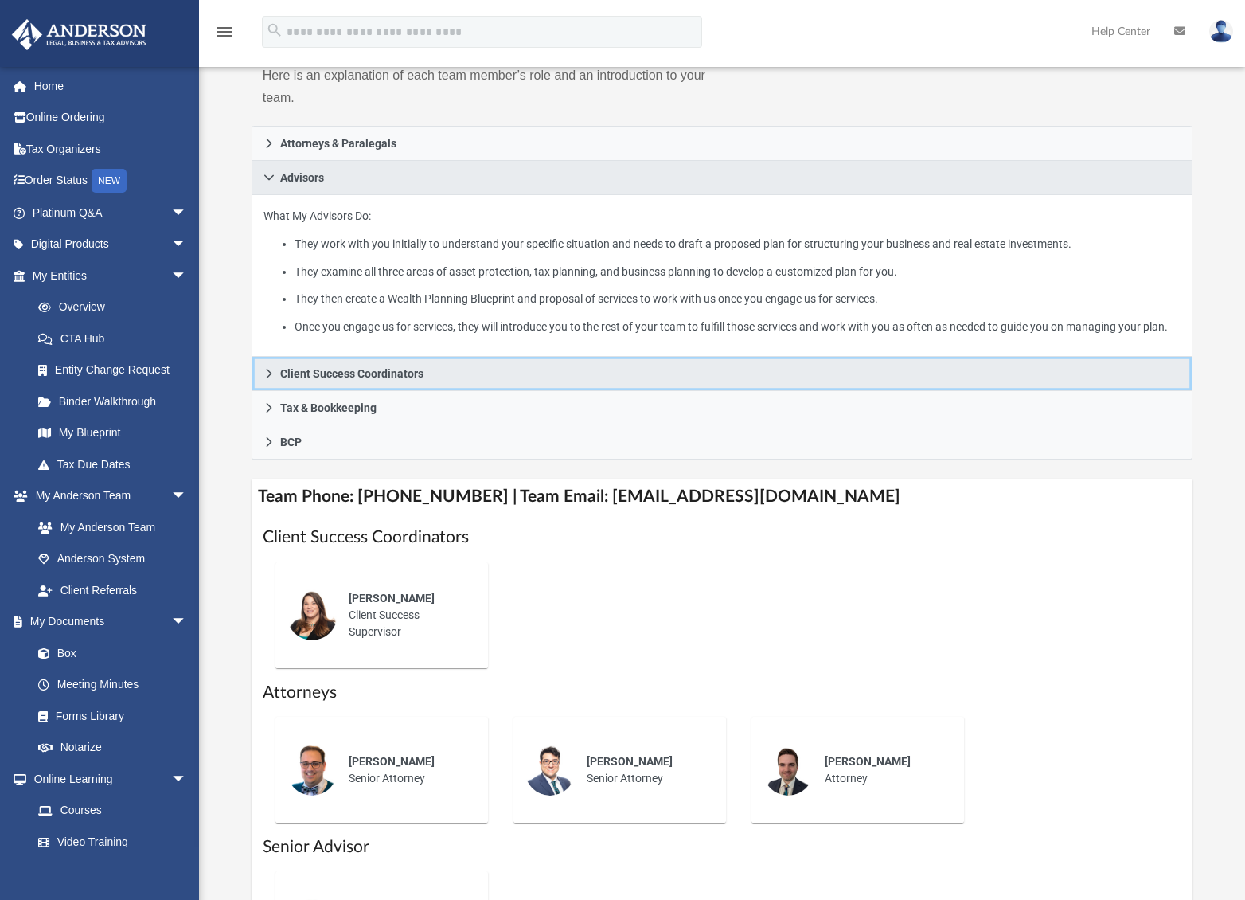
click at [270, 378] on icon at bounding box center [269, 374] width 6 height 10
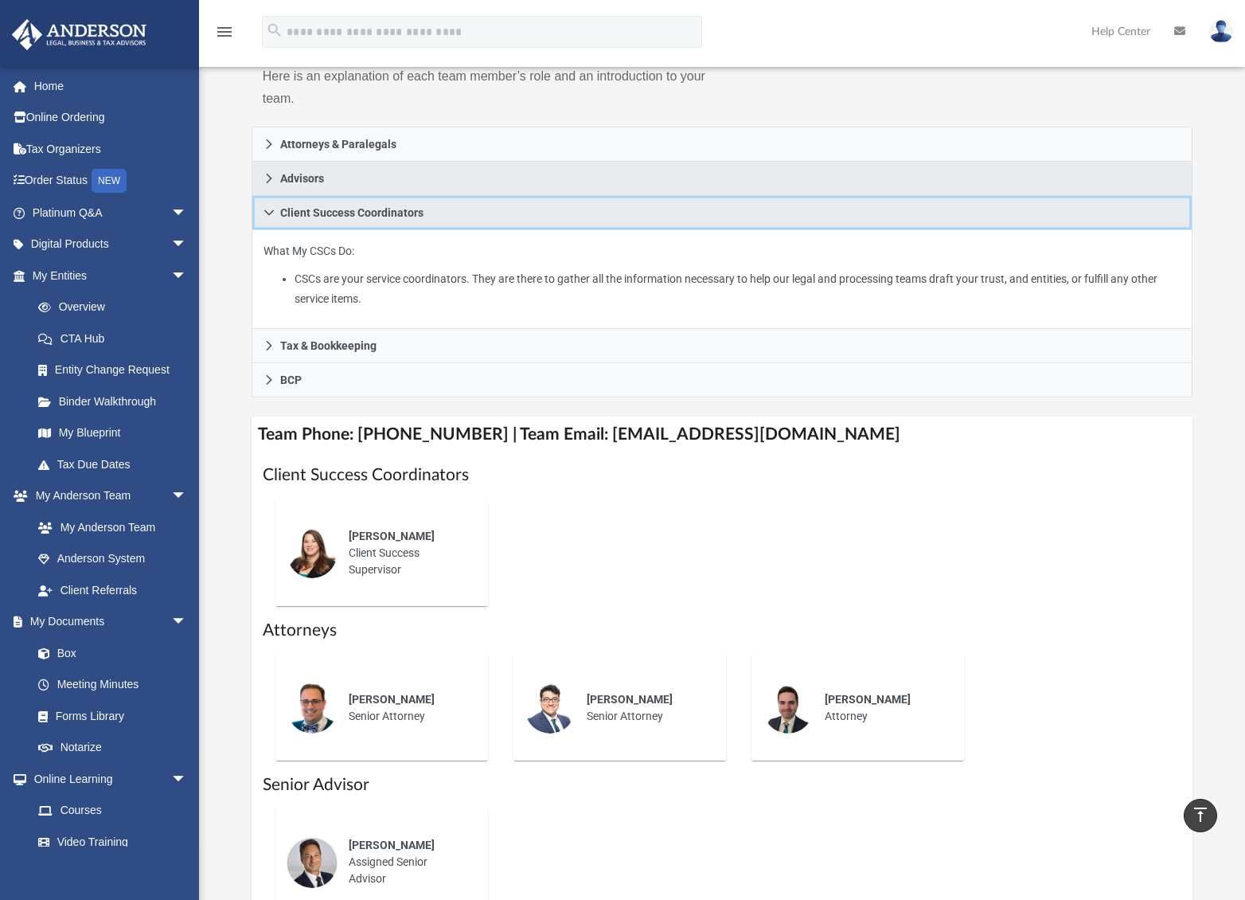
scroll to position [190, 0]
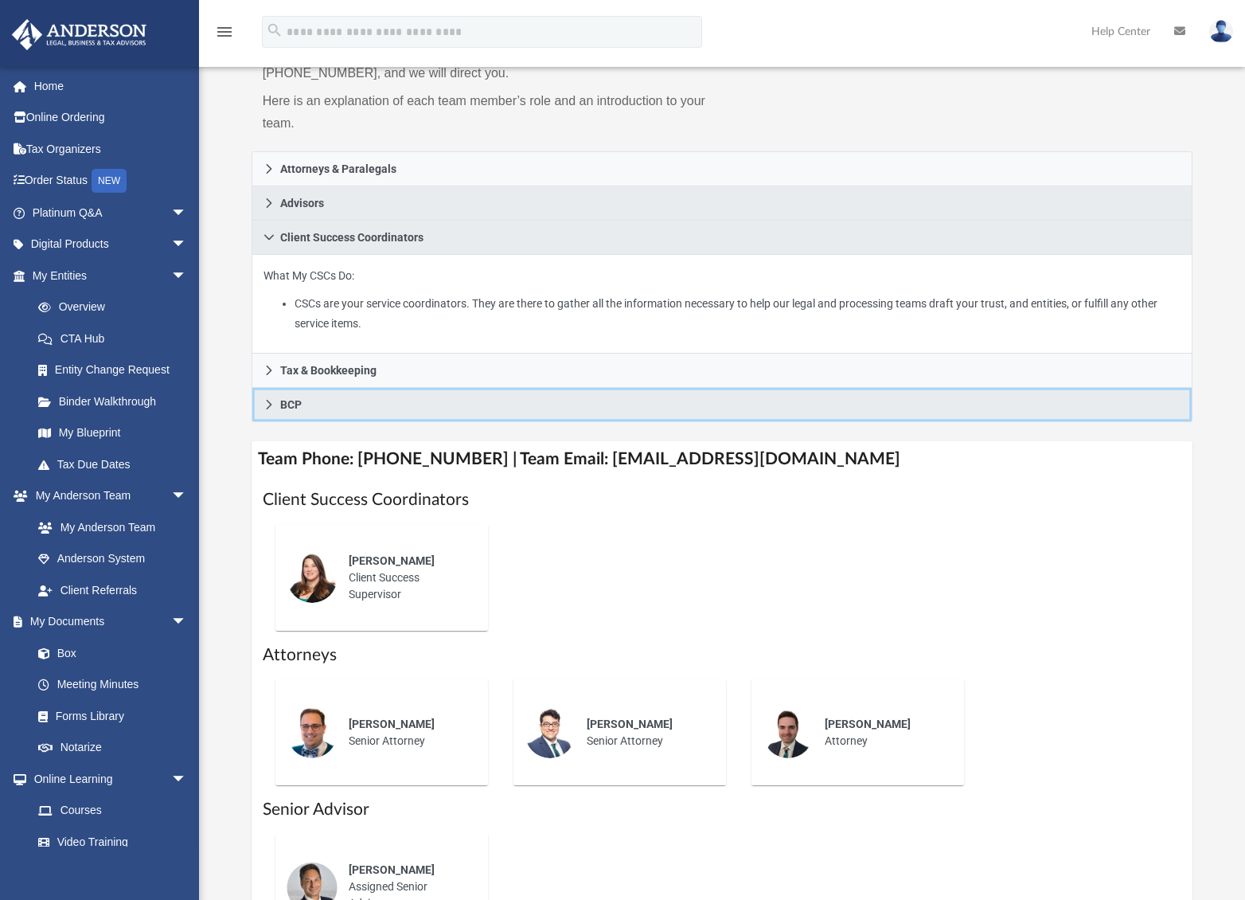
click at [269, 400] on icon at bounding box center [269, 405] width 6 height 10
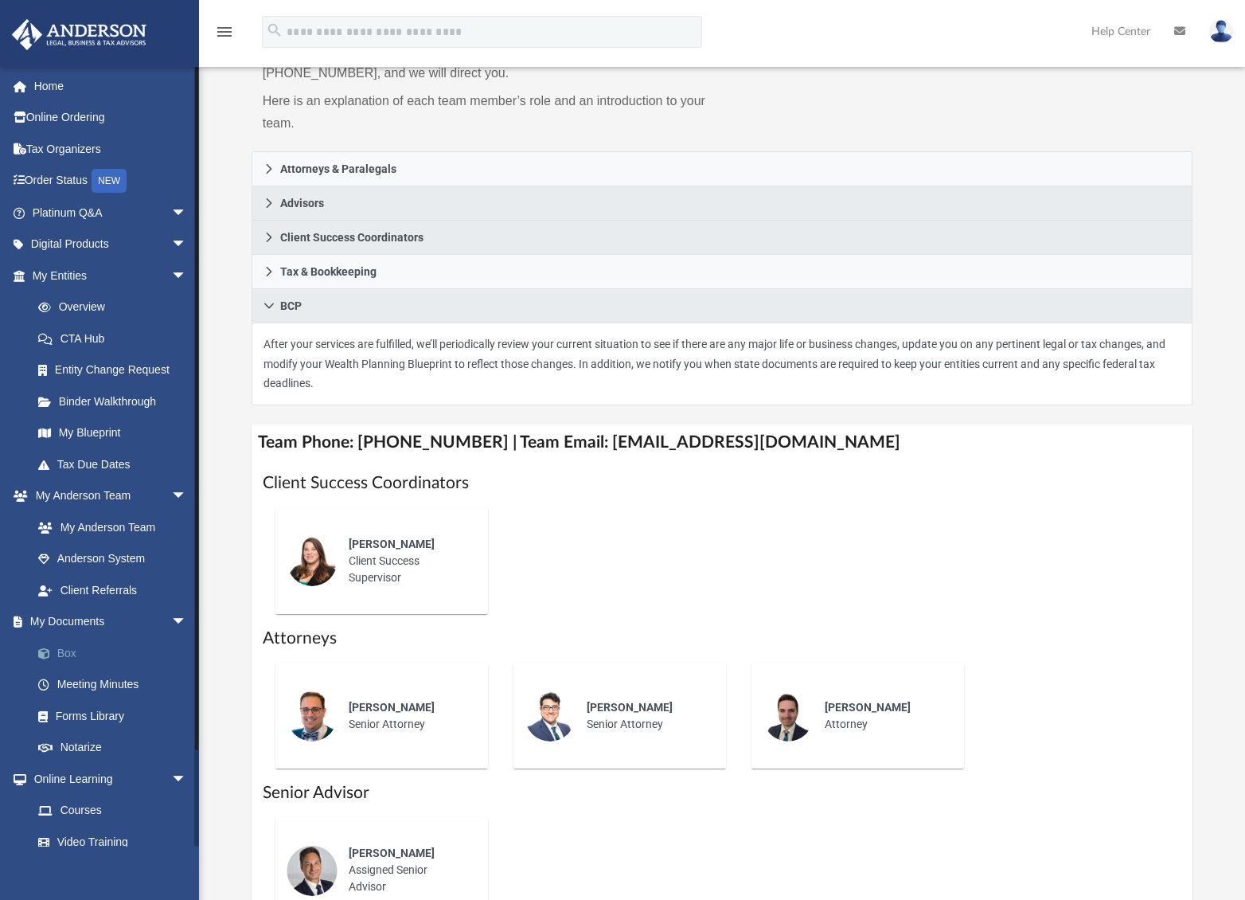
click at [68, 646] on link "Box" at bounding box center [116, 653] width 189 height 32
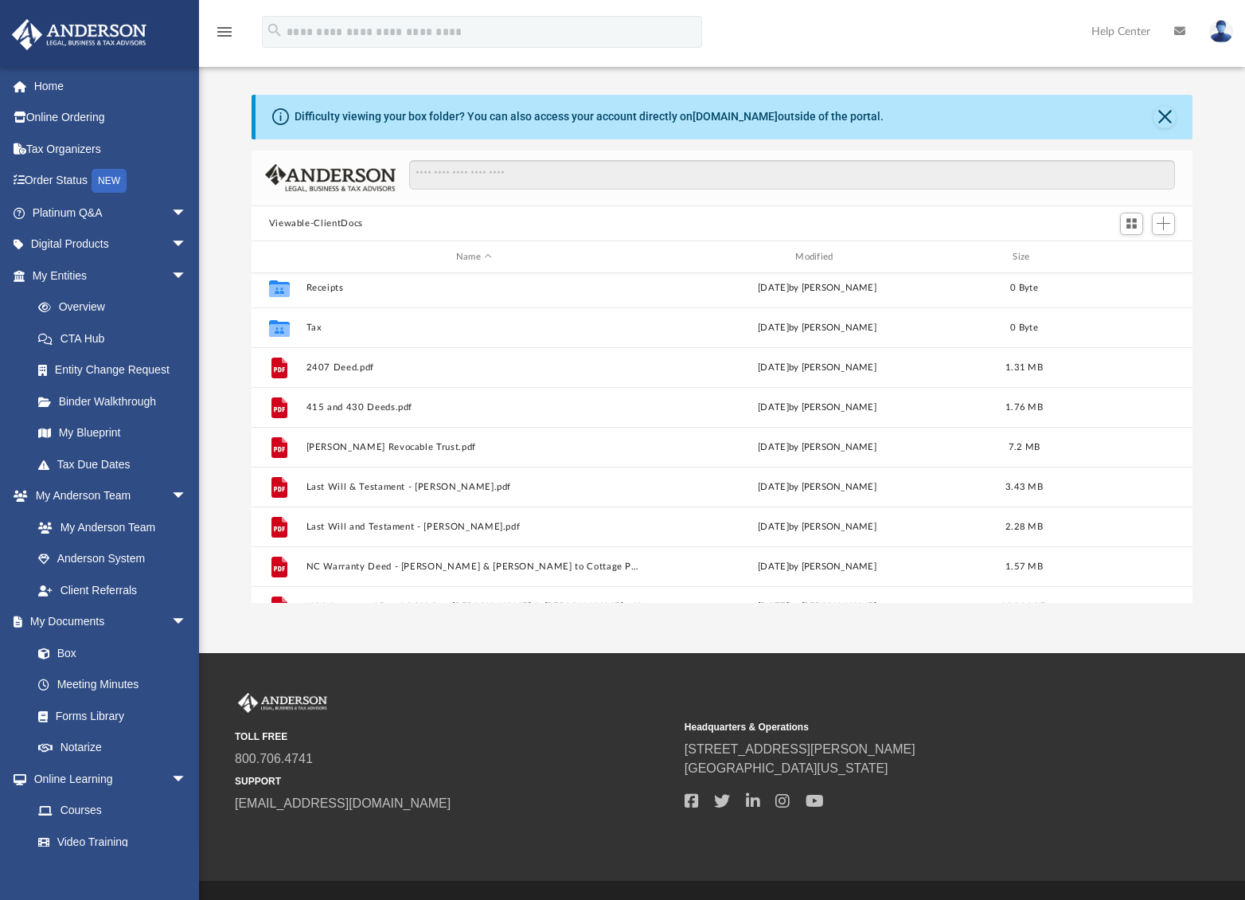
scroll to position [166, 0]
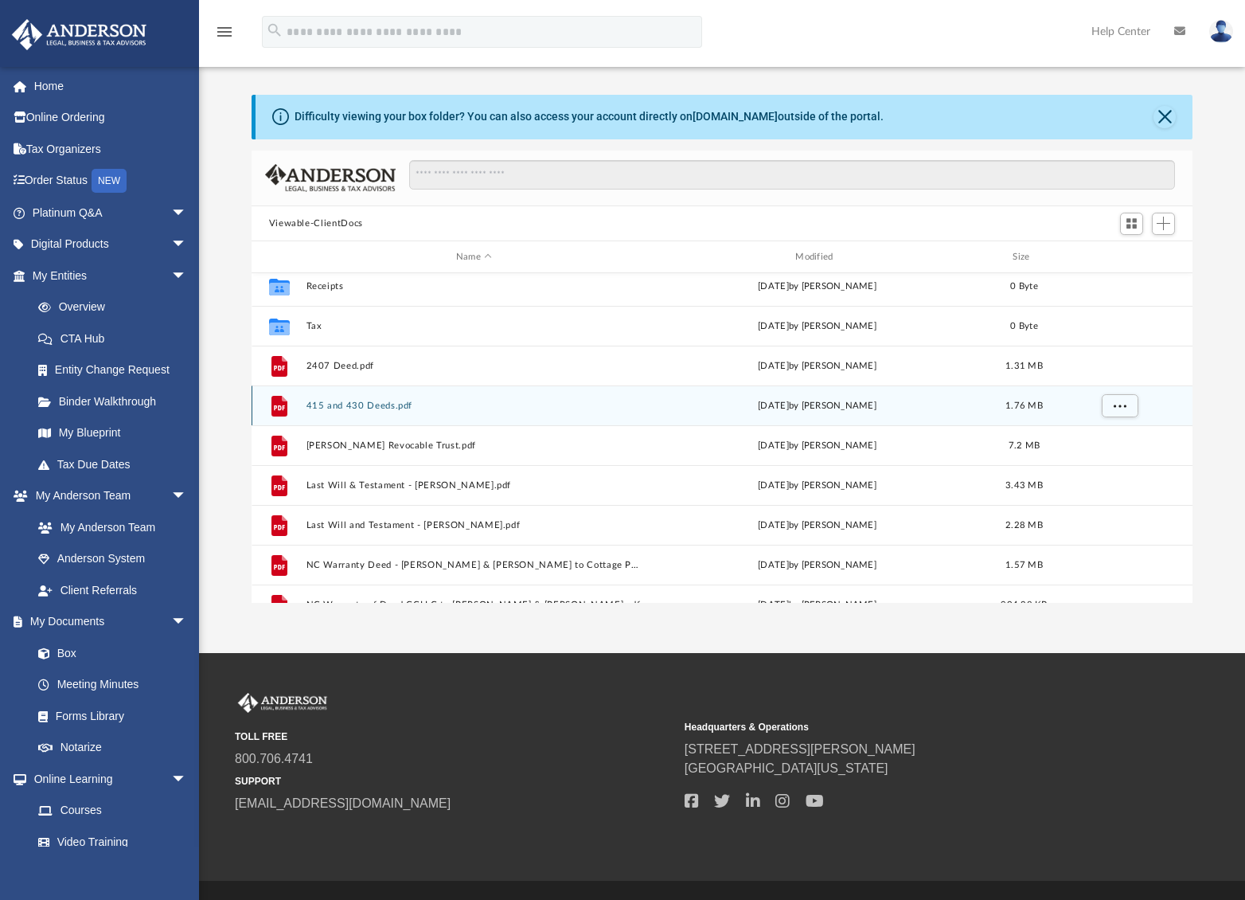
click at [371, 407] on button "415 and 430 Deeds.pdf" at bounding box center [474, 405] width 336 height 10
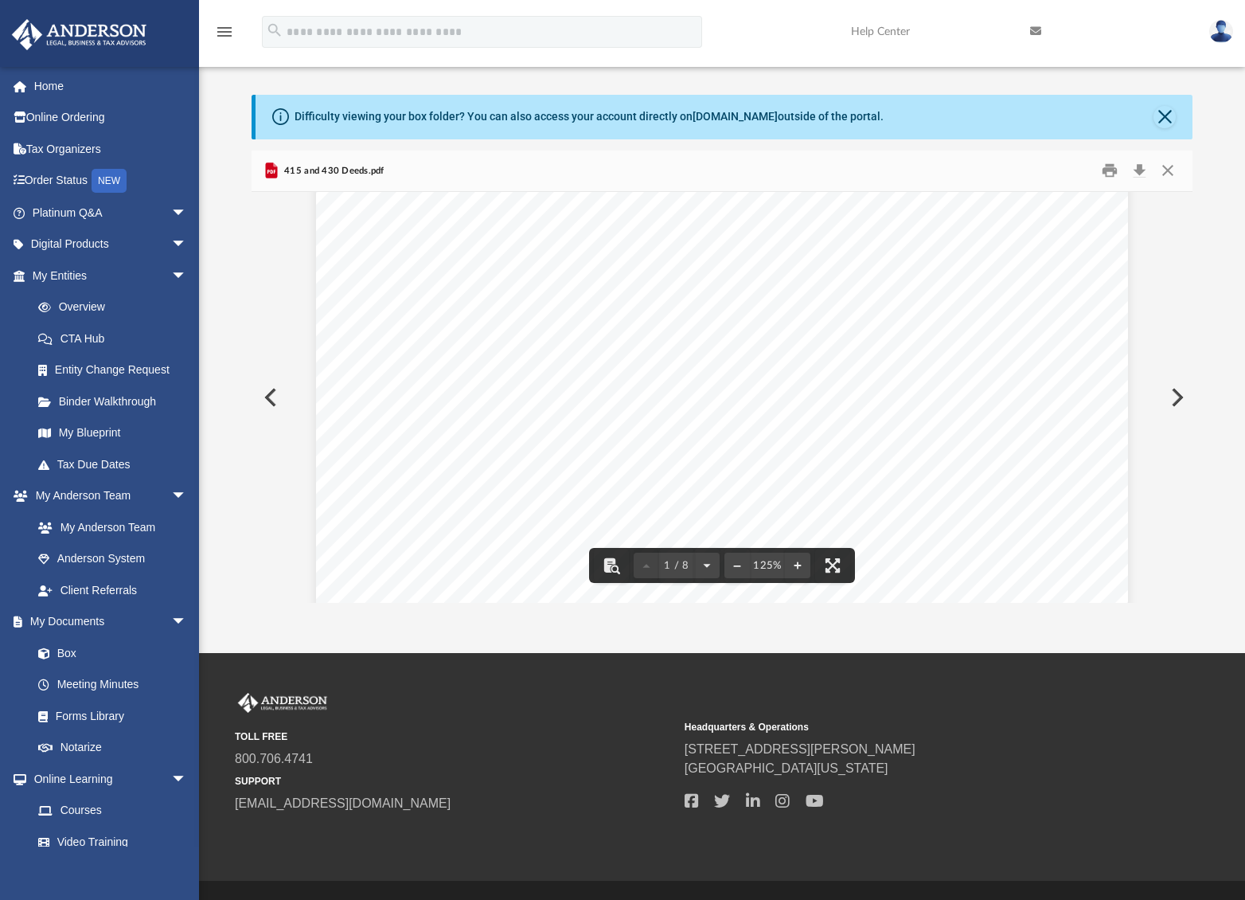
scroll to position [138, 0]
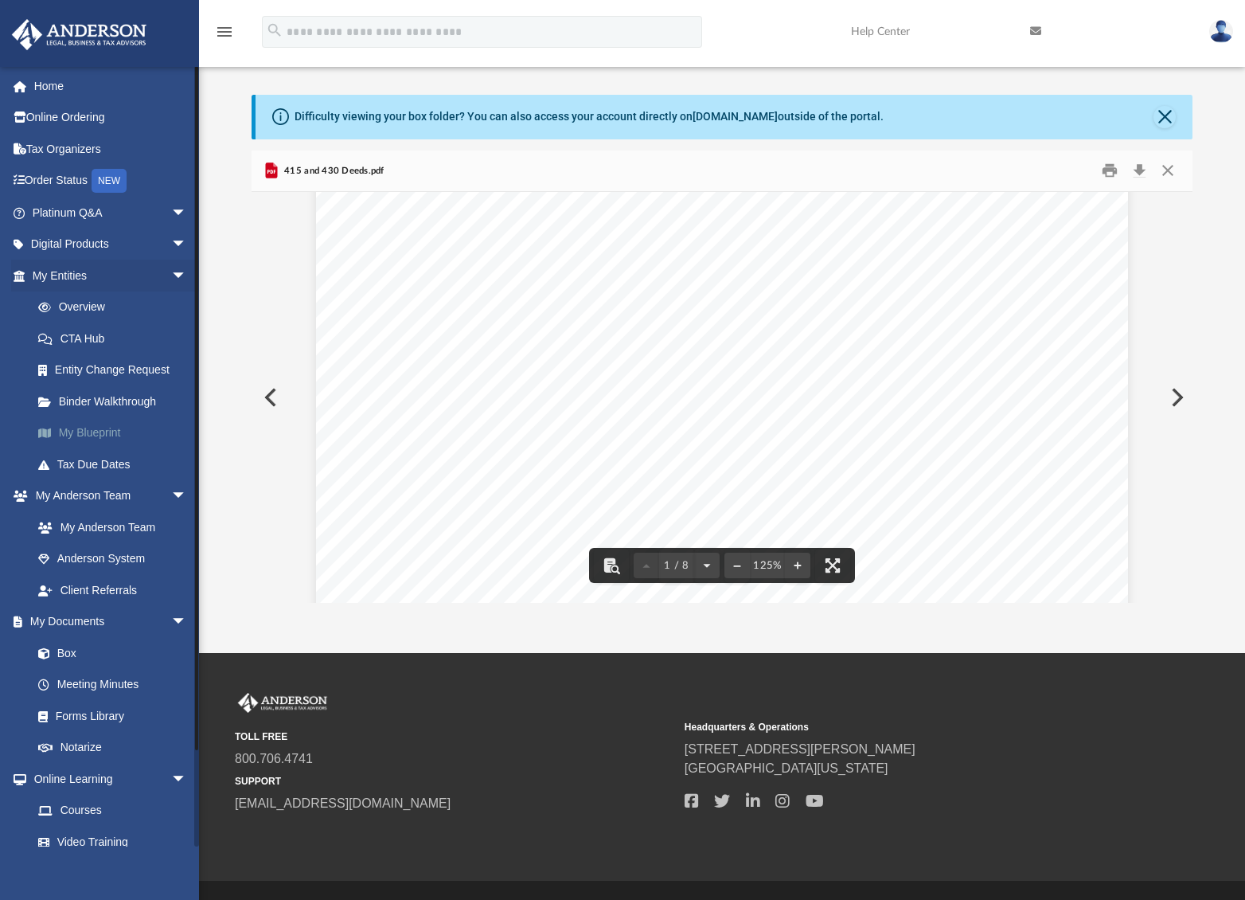
click at [97, 429] on link "My Blueprint" at bounding box center [116, 433] width 189 height 32
